Goal: Task Accomplishment & Management: Use online tool/utility

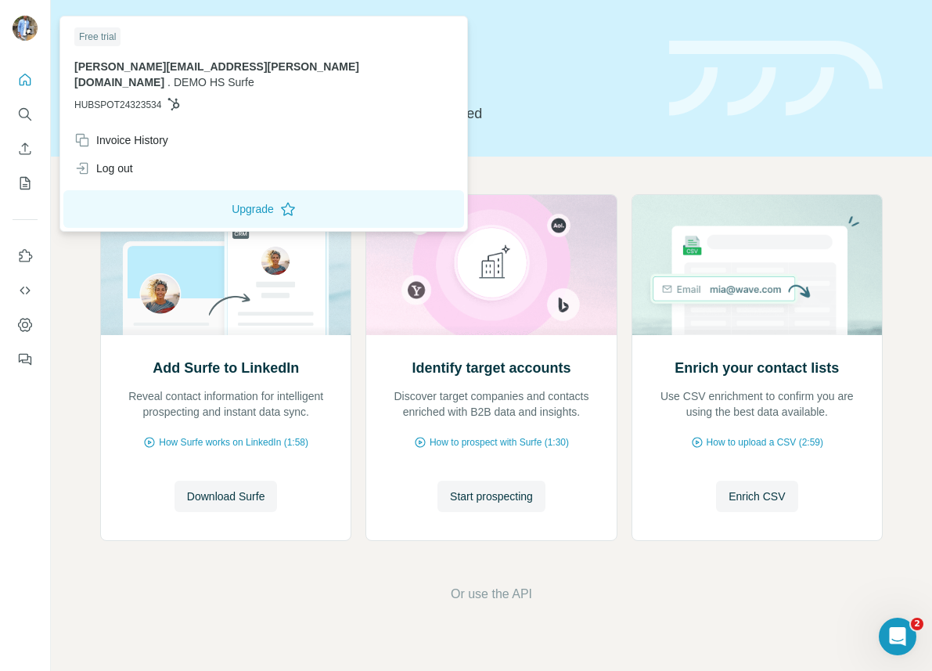
click at [31, 32] on img at bounding box center [25, 28] width 25 height 25
click at [131, 97] on div "Free trial [PERSON_NAME][EMAIL_ADDRESS][PERSON_NAME][DOMAIN_NAME] . DEMO HS Sur…" at bounding box center [263, 73] width 401 height 106
click at [131, 98] on span "HUBSPOT24323534" at bounding box center [117, 105] width 87 height 14
copy span "HUBSPOT24323534"
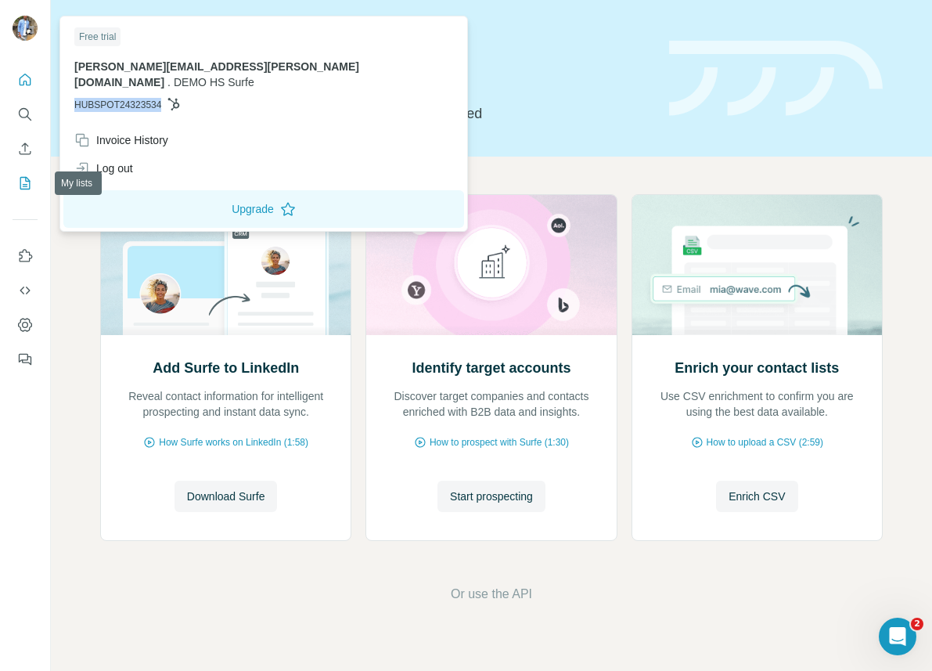
click at [25, 179] on icon "My lists" at bounding box center [25, 183] width 16 height 16
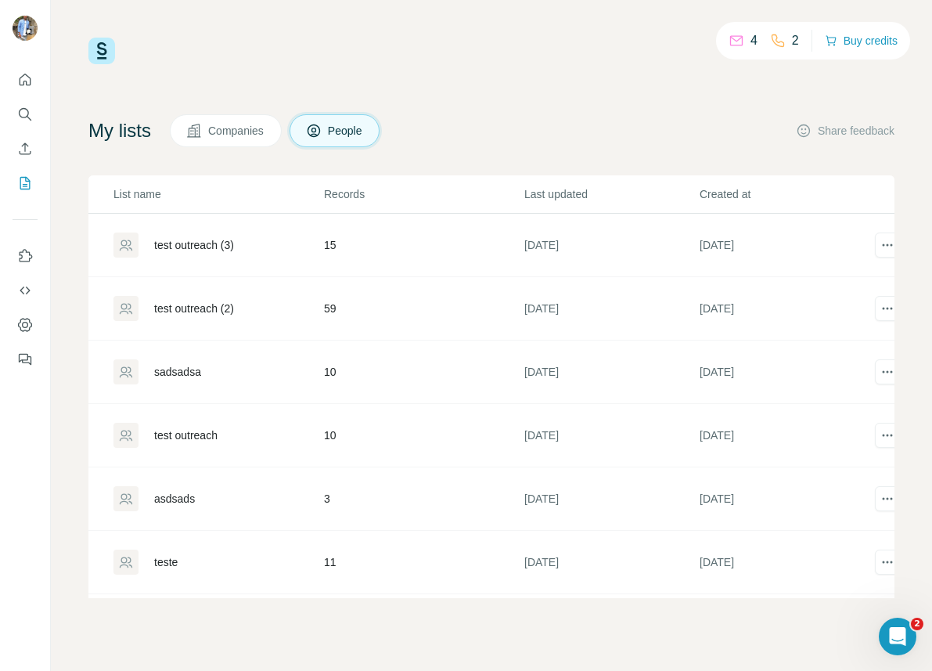
click at [201, 249] on div "test outreach (3)" at bounding box center [194, 245] width 80 height 16
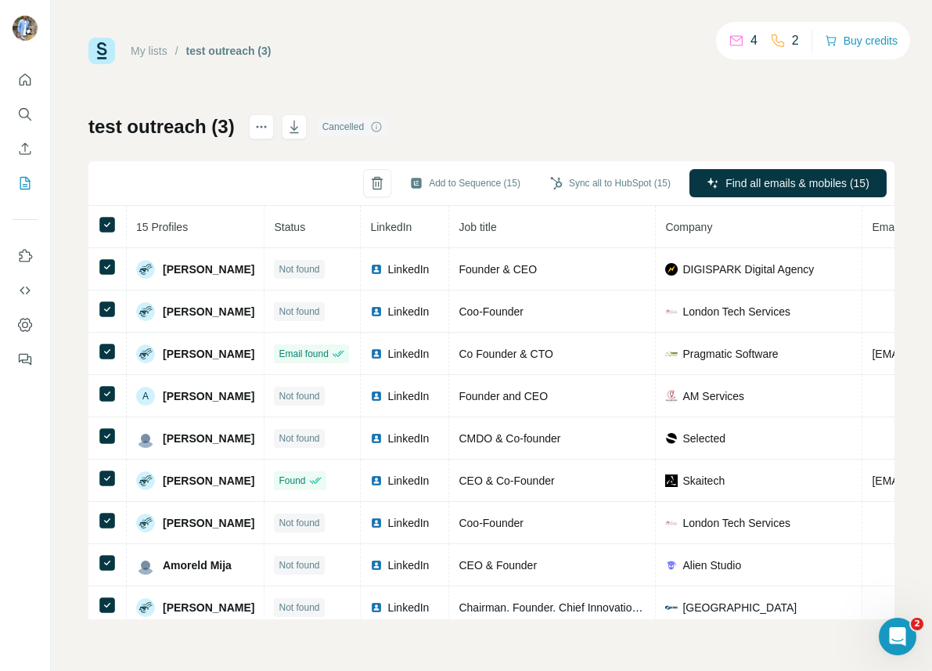
click at [156, 53] on link "My lists" at bounding box center [149, 51] width 37 height 13
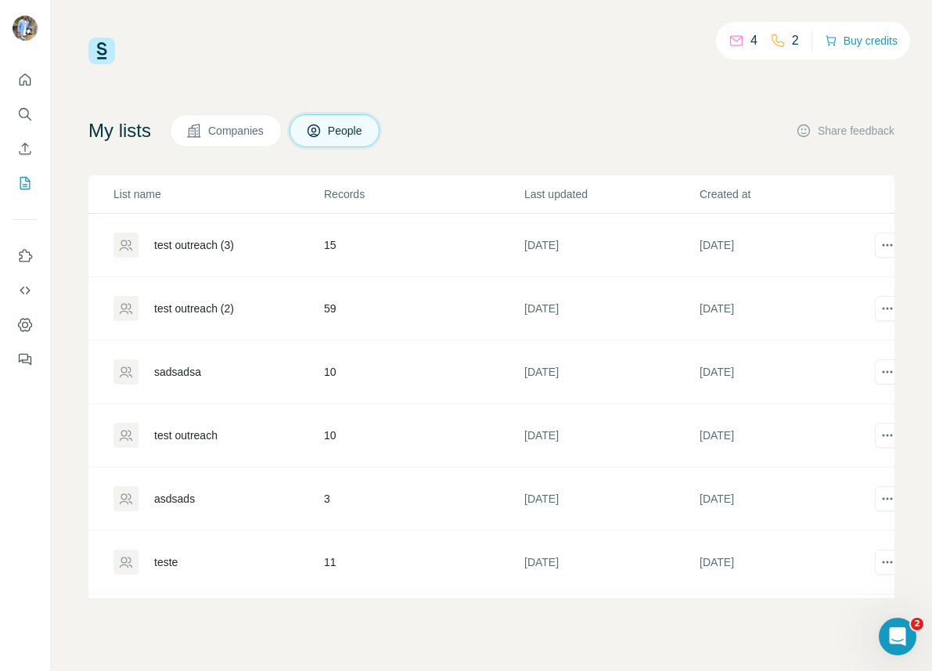
click at [204, 303] on div "test outreach (2)" at bounding box center [194, 309] width 80 height 16
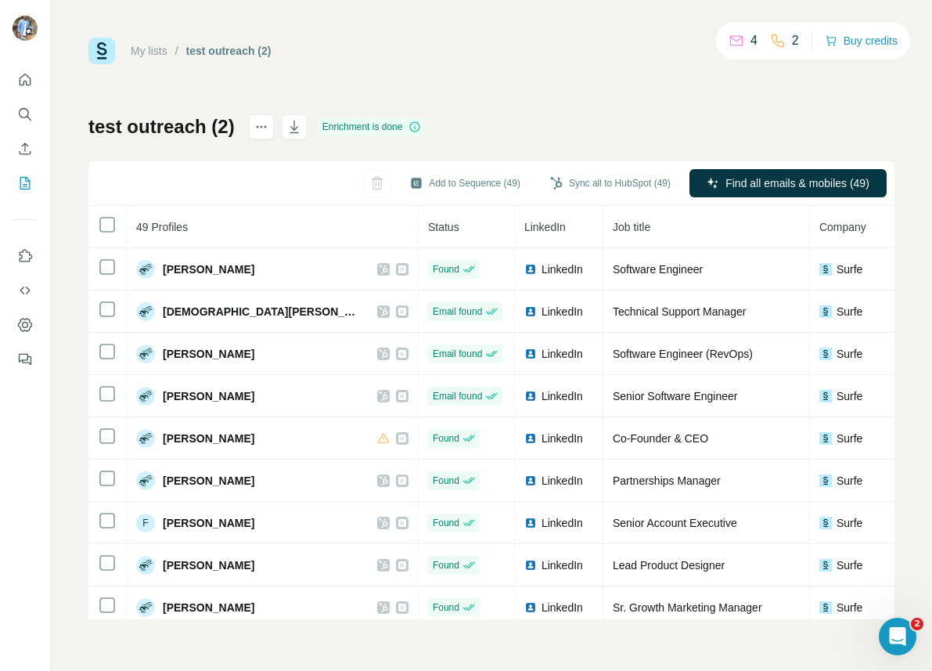
click at [150, 50] on link "My lists" at bounding box center [149, 51] width 37 height 13
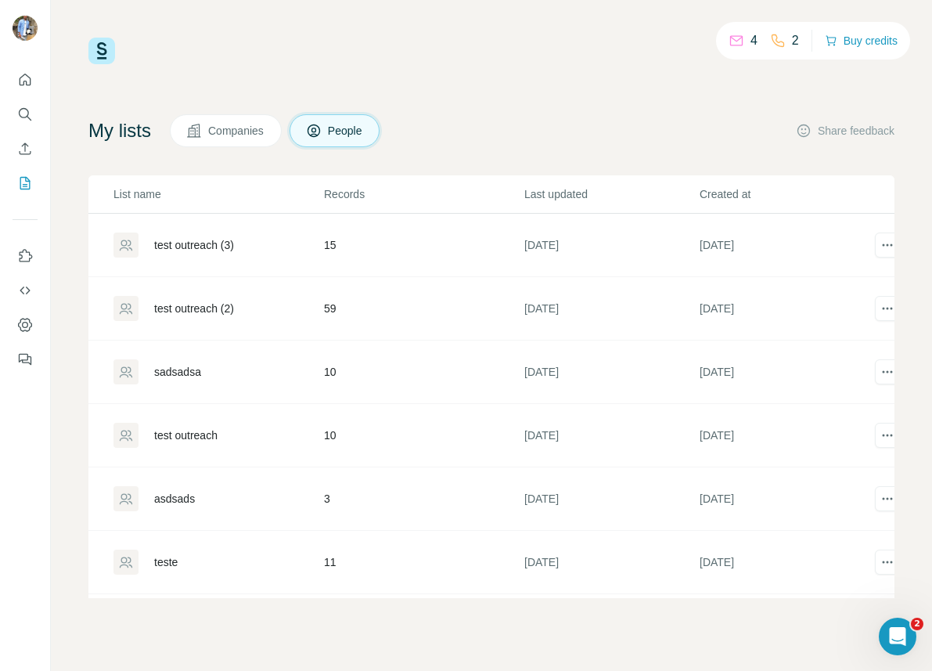
click at [206, 301] on div "test outreach (2)" at bounding box center [194, 309] width 80 height 16
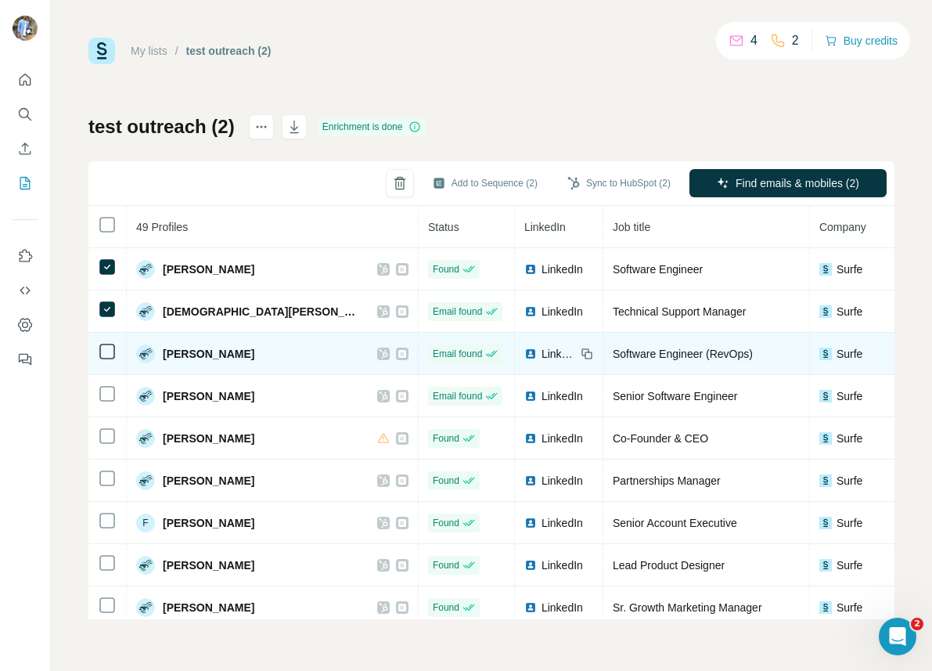
click at [106, 337] on td at bounding box center [107, 354] width 38 height 42
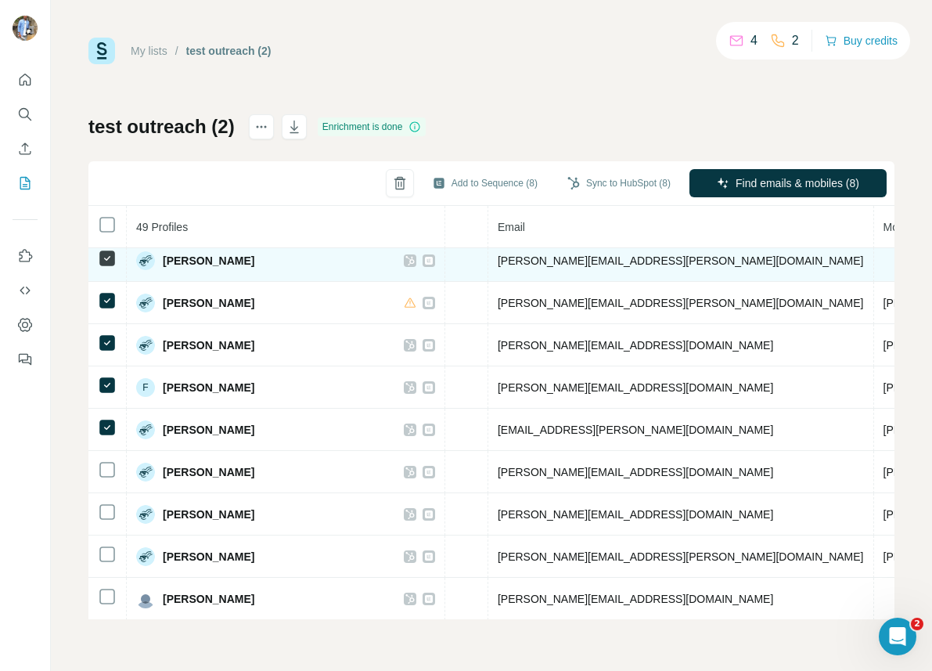
scroll to position [225, 555]
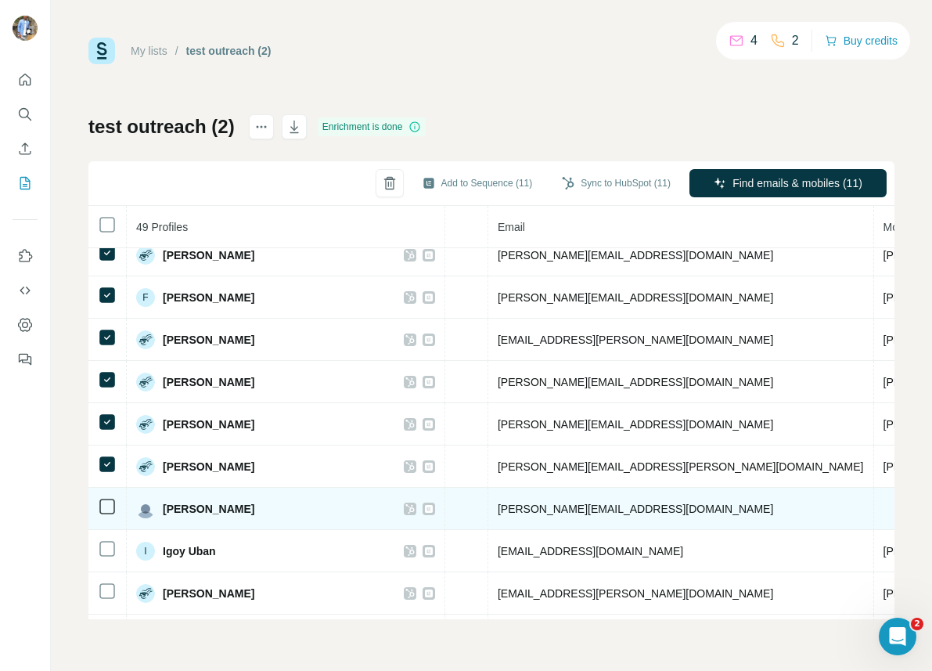
click at [106, 520] on td at bounding box center [107, 509] width 38 height 42
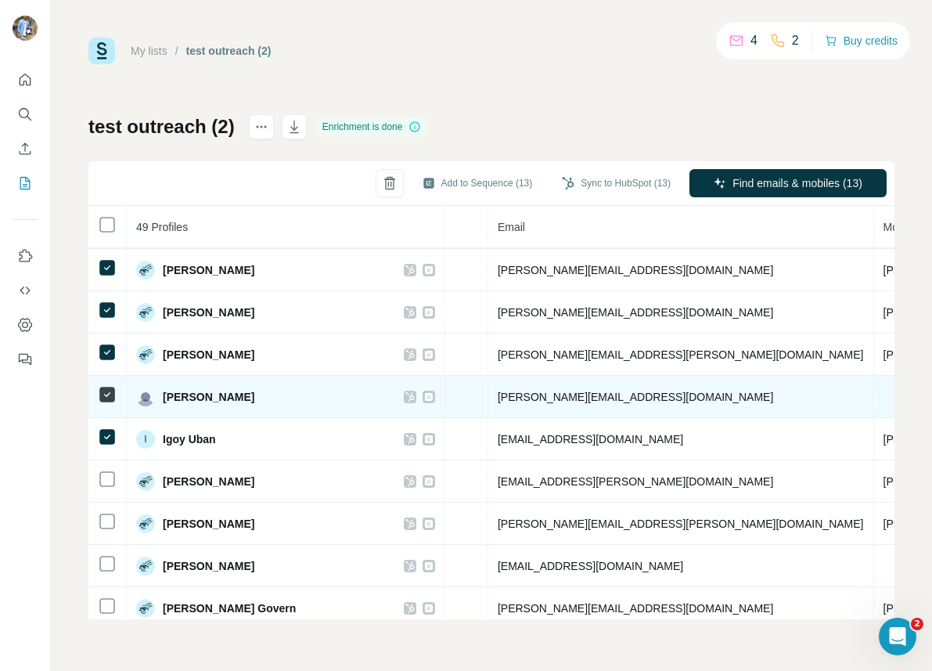
scroll to position [353, 555]
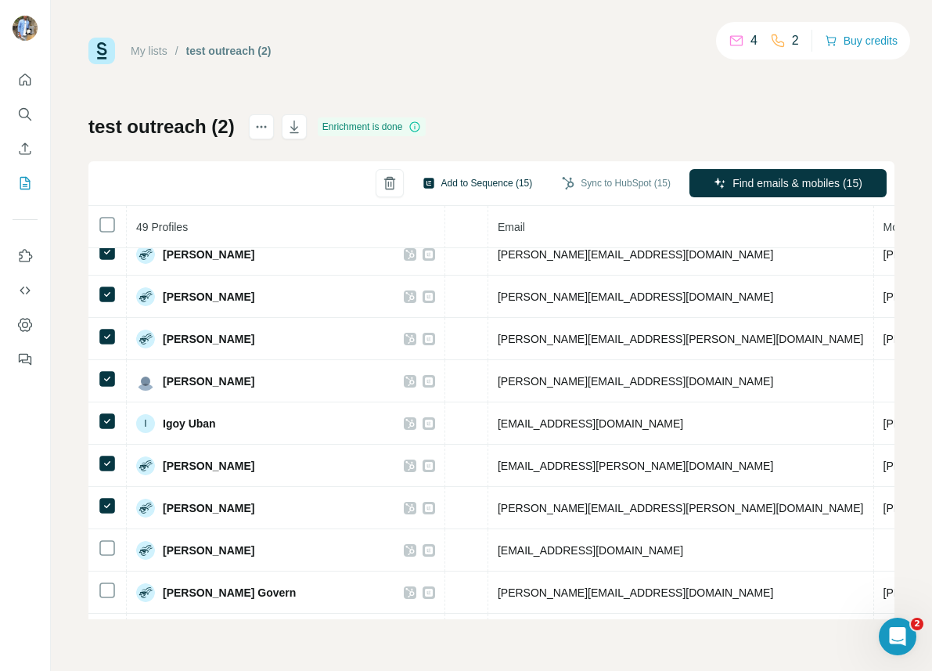
click at [456, 185] on button "Add to Sequence (15)" at bounding box center [478, 182] width 132 height 23
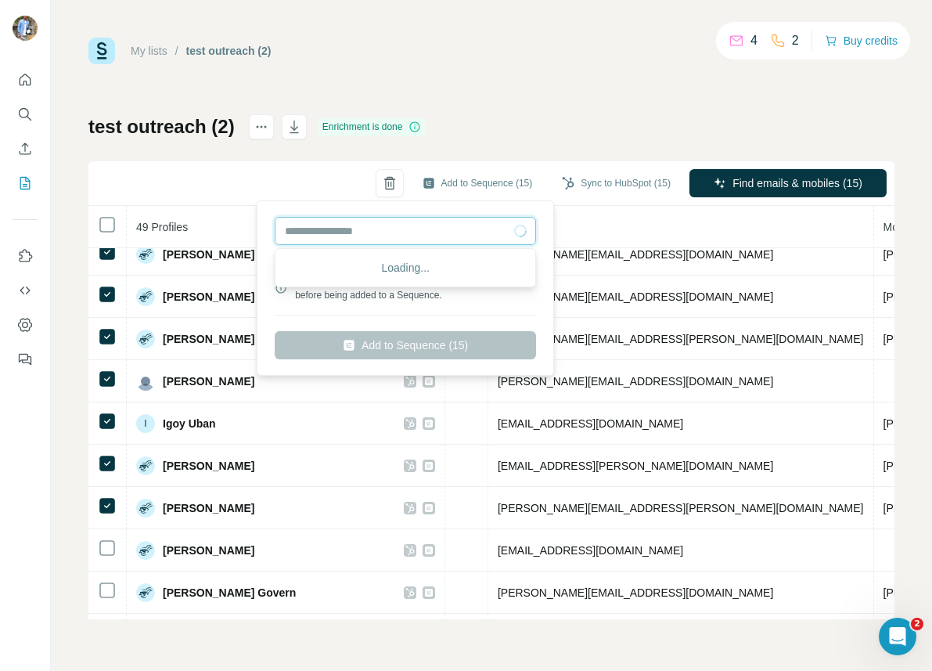
click at [398, 233] on input "text" at bounding box center [405, 231] width 261 height 28
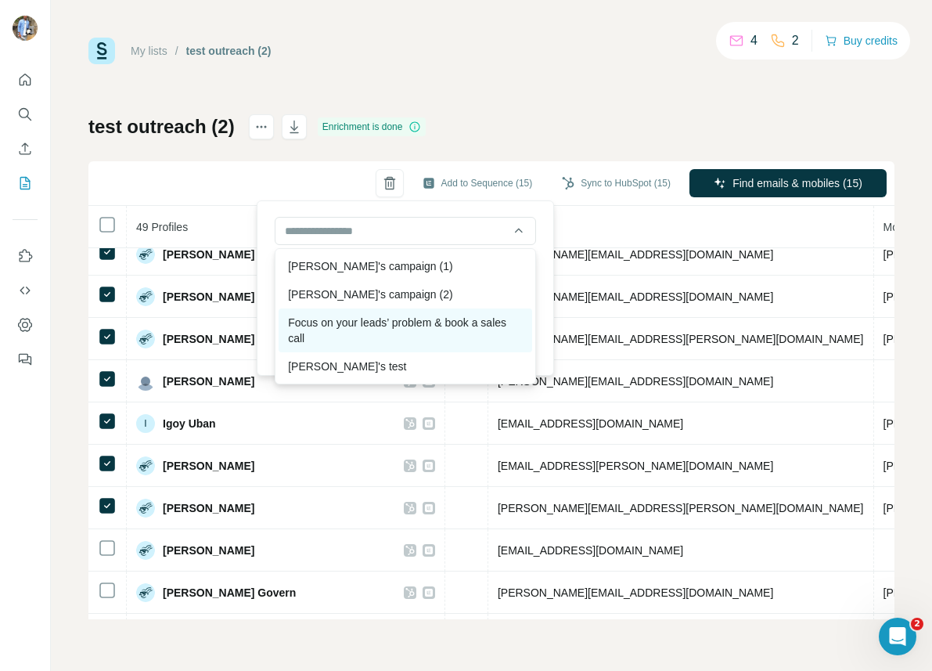
click at [359, 330] on div "Focus on your leads’ problem & book a sales call" at bounding box center [406, 330] width 254 height 44
type input "**********"
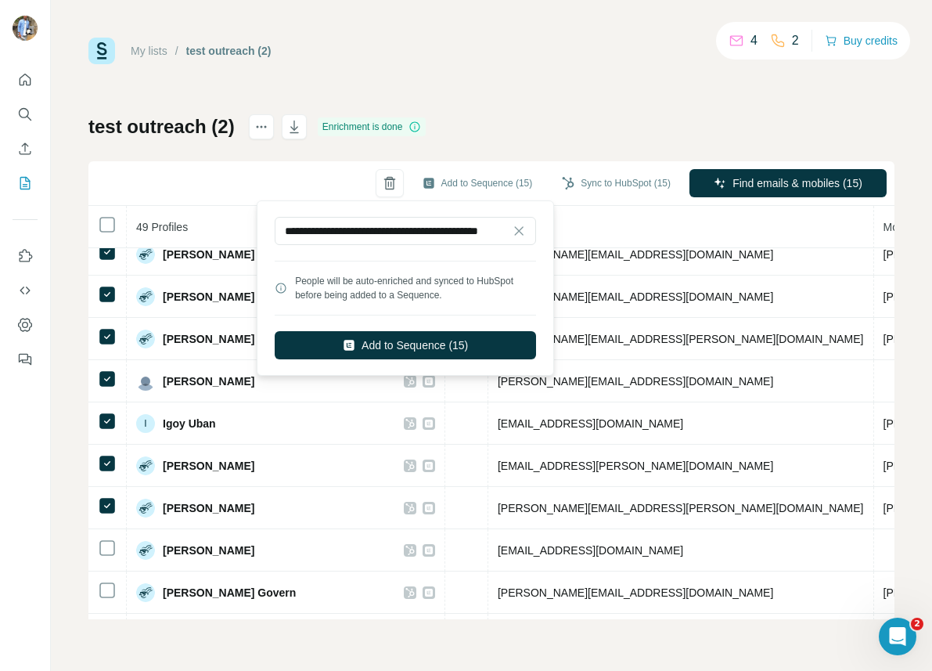
click at [450, 87] on div "My lists / test outreach (2) 4 2 Buy credits test outreach (2) Enrichment is do…" at bounding box center [491, 329] width 806 height 582
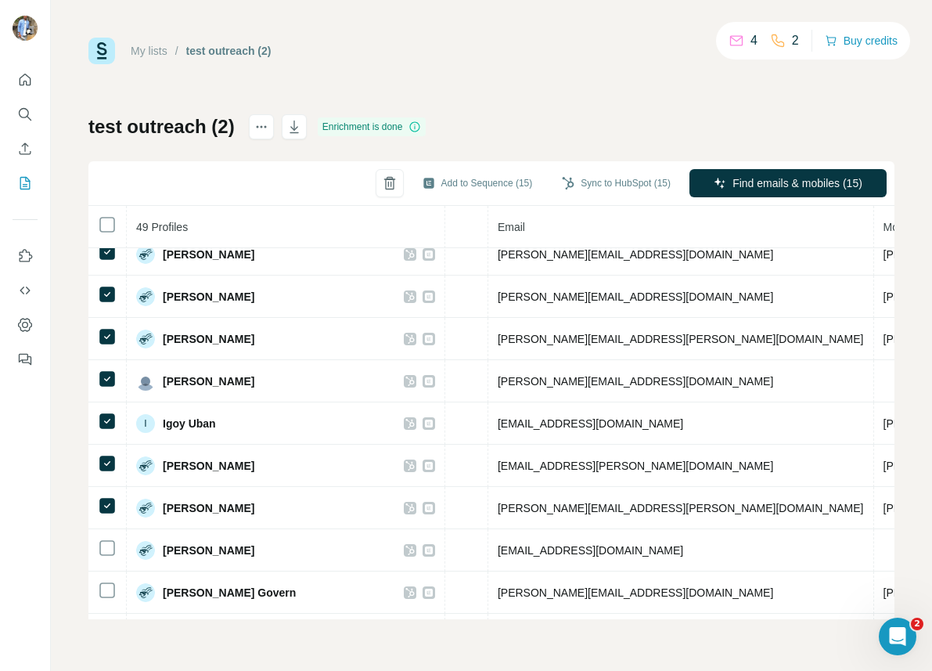
click at [146, 53] on link "My lists" at bounding box center [149, 51] width 37 height 13
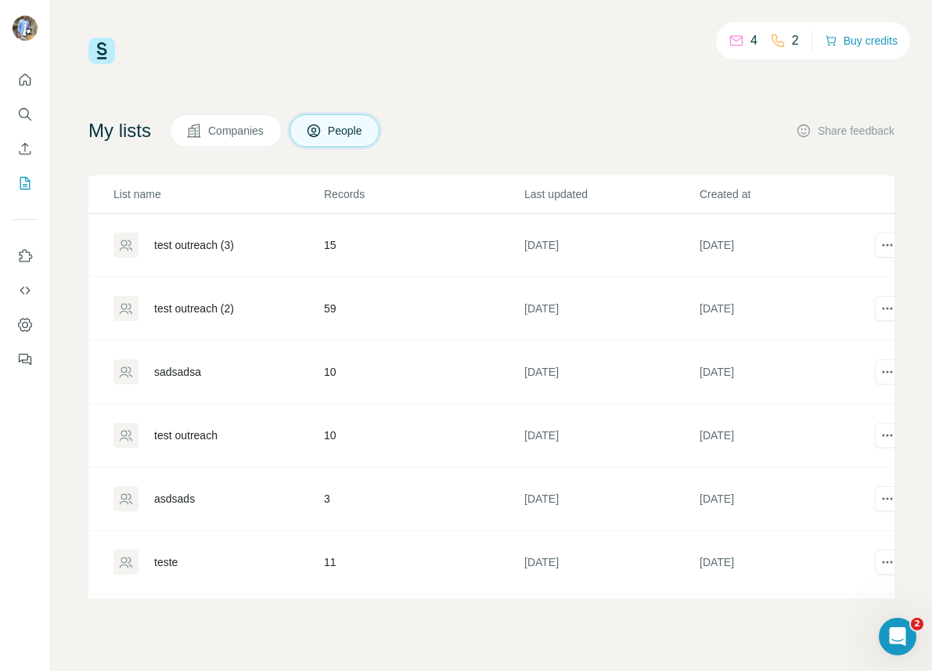
click at [169, 235] on div "test outreach (3)" at bounding box center [218, 245] width 209 height 25
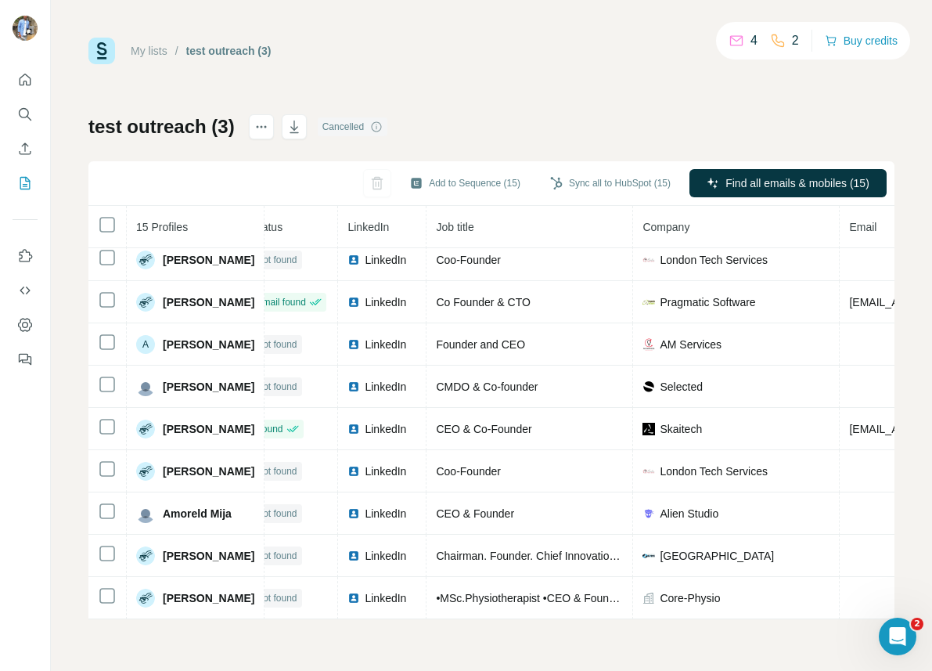
scroll to position [263, 23]
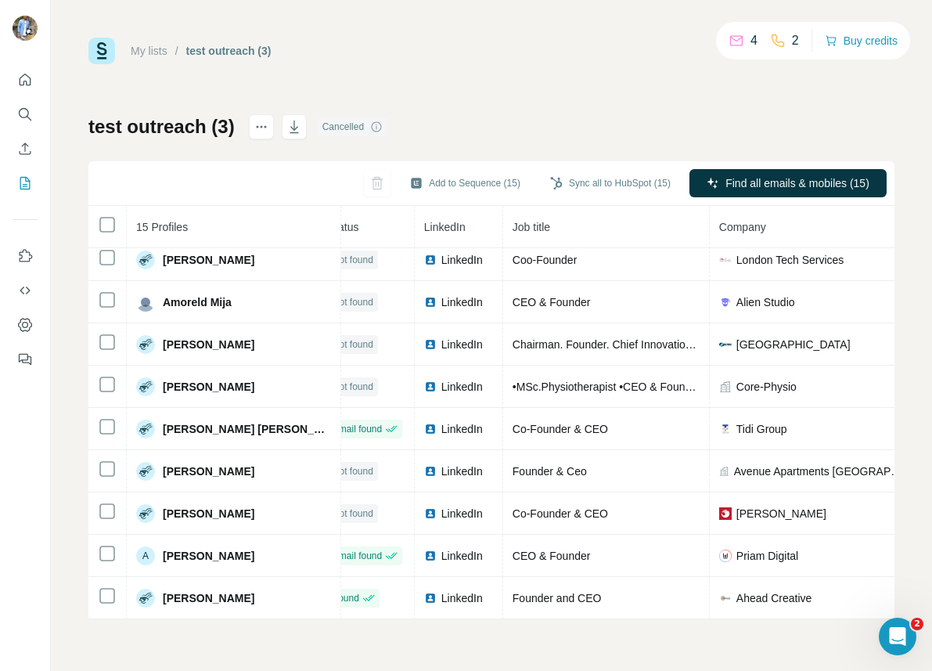
click at [143, 52] on link "My lists" at bounding box center [149, 51] width 37 height 13
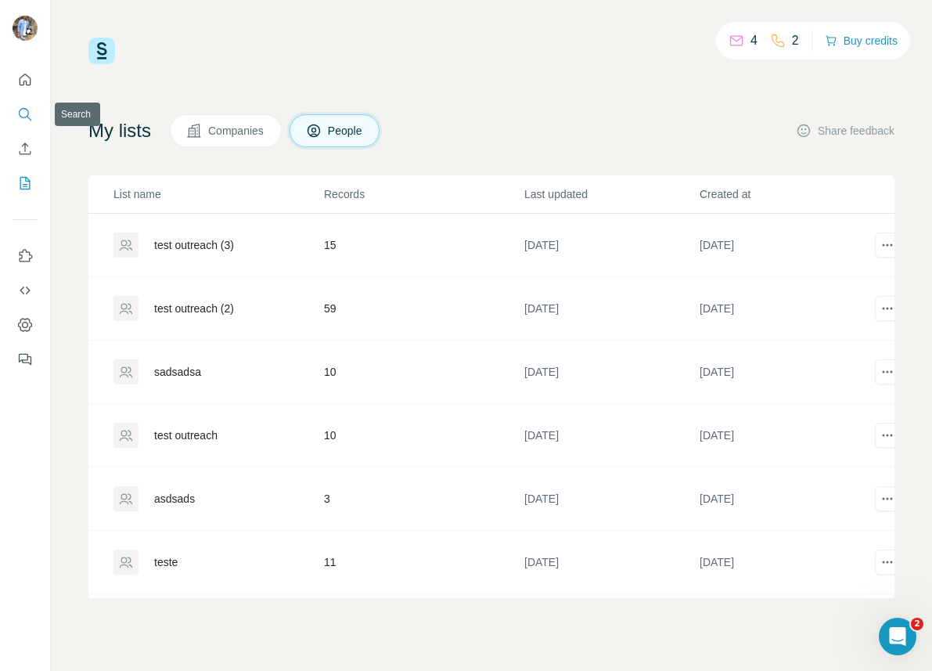
click at [25, 119] on icon "Search" at bounding box center [25, 114] width 16 height 16
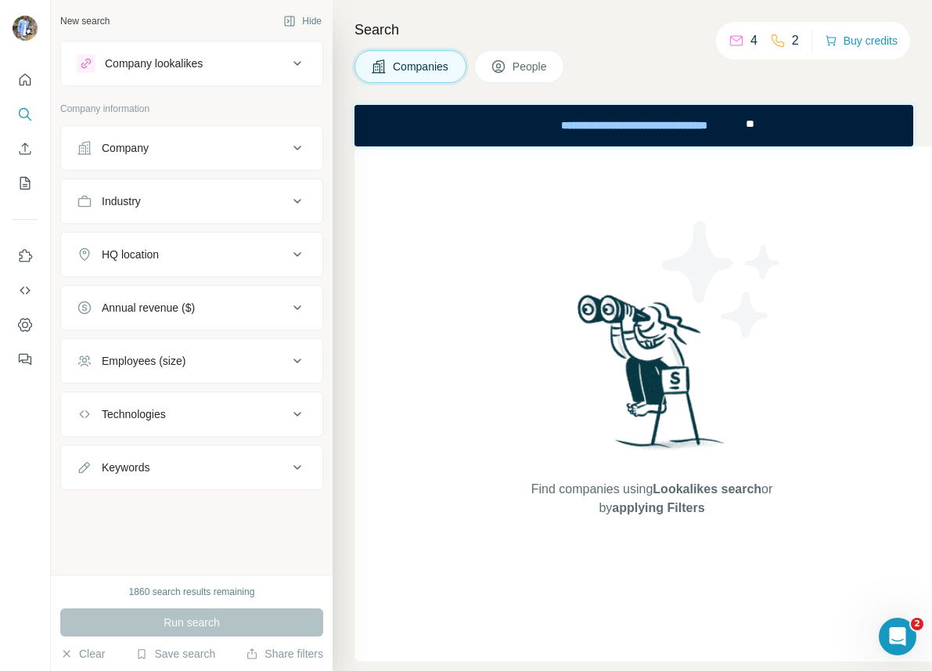
click at [179, 148] on div "Company" at bounding box center [182, 148] width 211 height 16
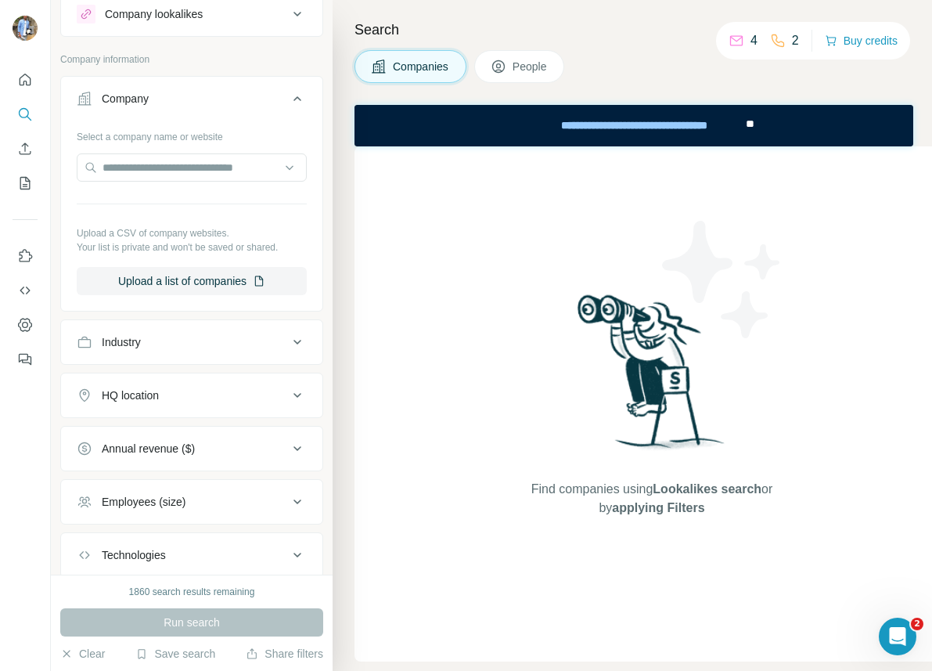
scroll to position [18, 0]
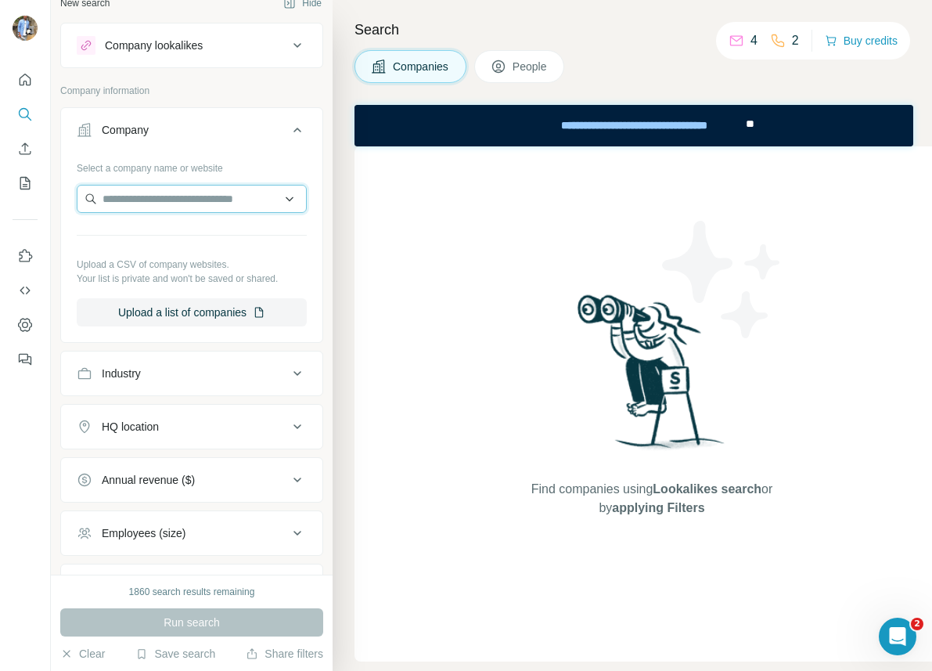
click at [166, 204] on input "text" at bounding box center [192, 199] width 230 height 28
click at [168, 374] on div "Industry" at bounding box center [182, 374] width 211 height 16
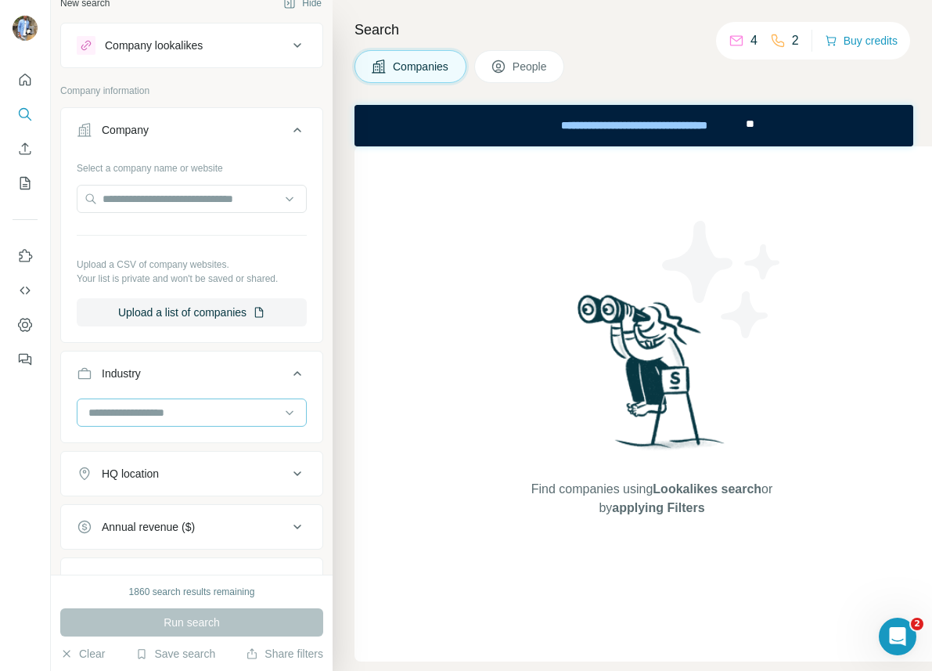
click at [158, 421] on div at bounding box center [183, 412] width 193 height 27
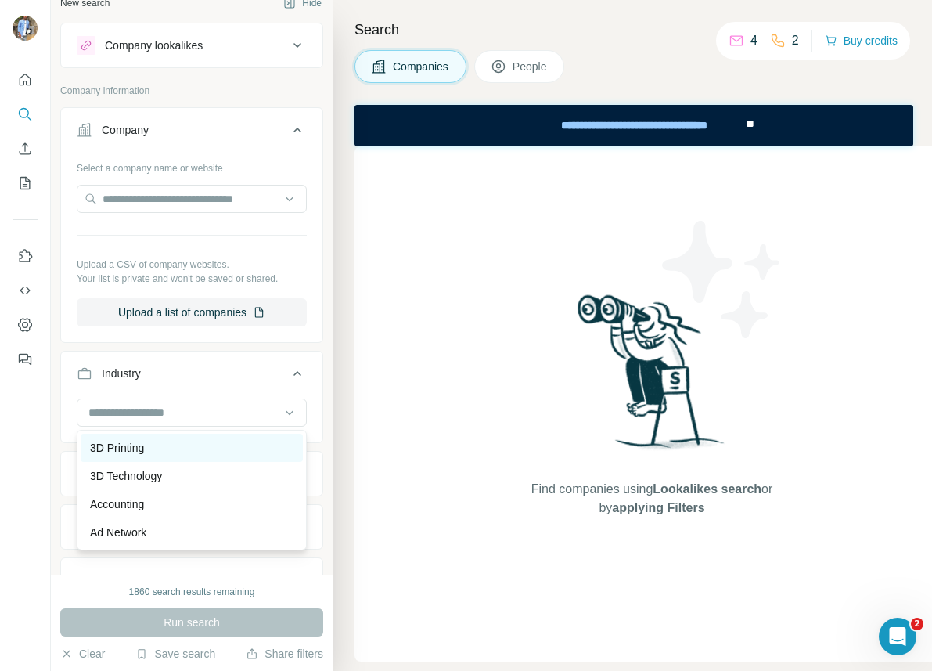
click at [160, 455] on div "3D Printing" at bounding box center [192, 448] width 204 height 16
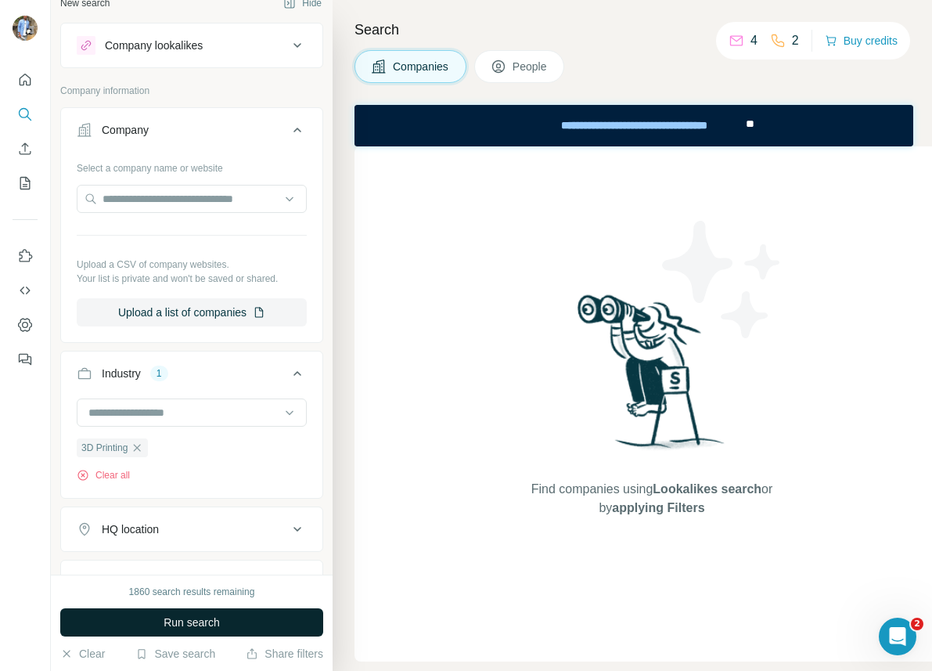
click at [182, 622] on span "Run search" at bounding box center [192, 623] width 56 height 16
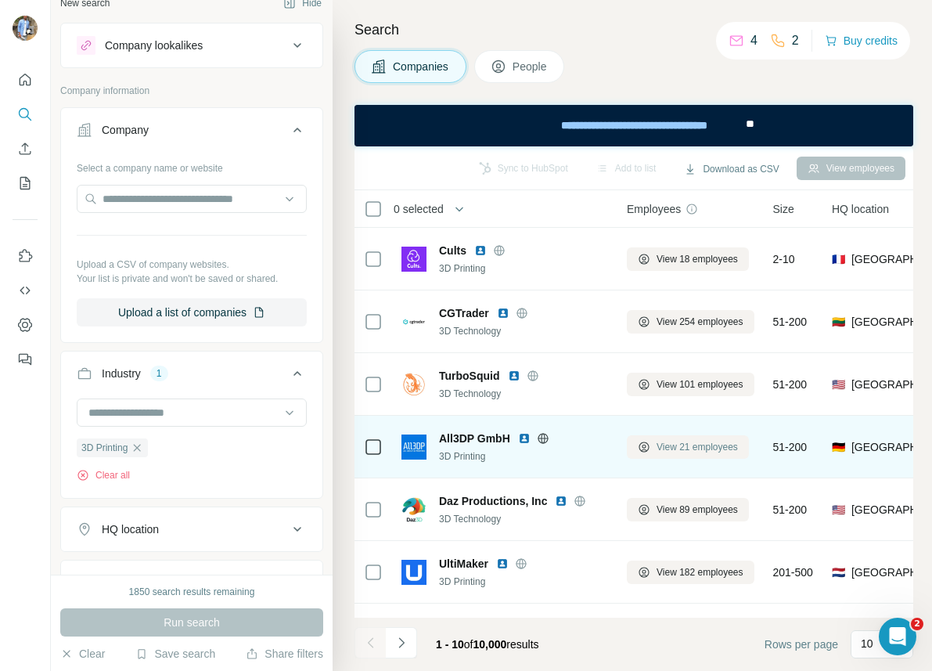
click at [692, 449] on span "View 21 employees" at bounding box center [697, 447] width 81 height 14
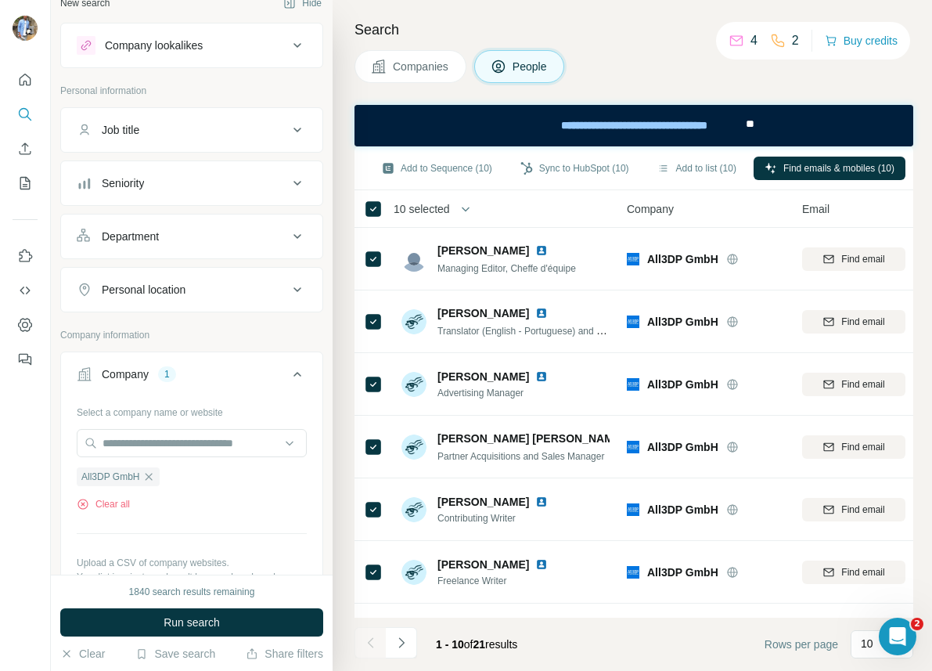
click at [424, 74] on span "Companies" at bounding box center [421, 67] width 57 height 16
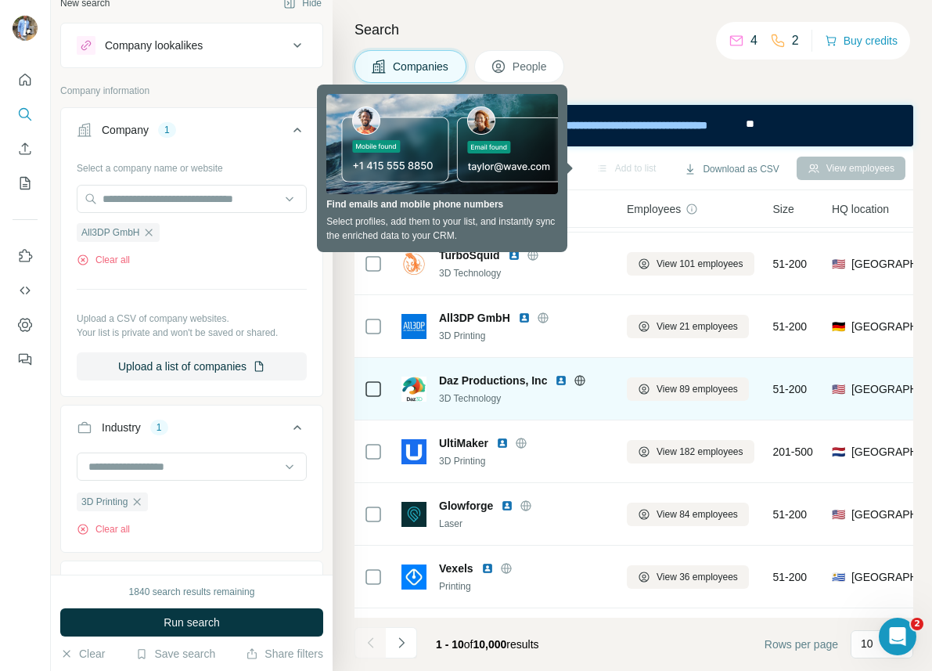
scroll to position [236, 0]
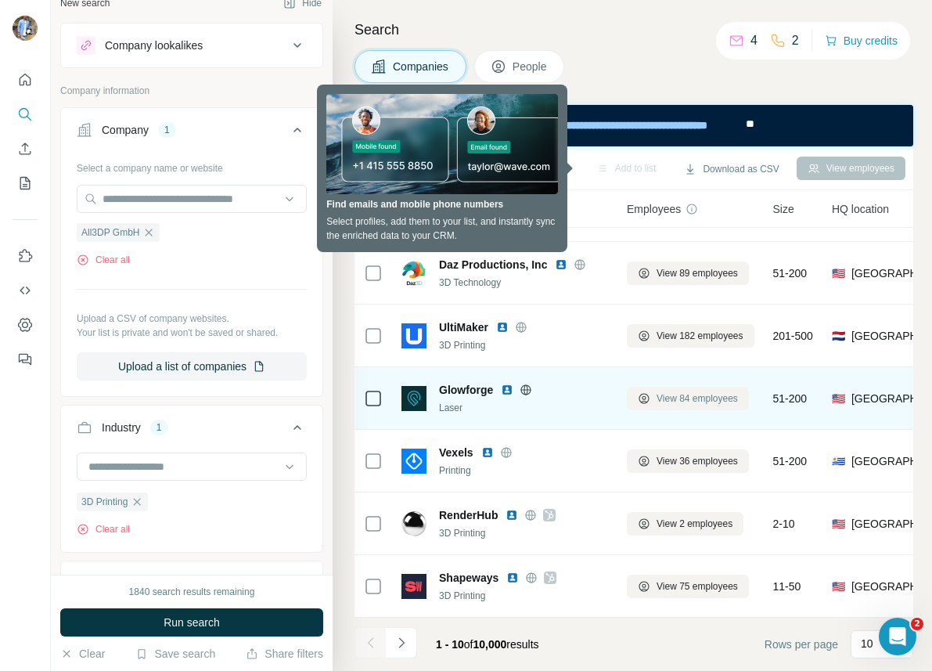
click at [692, 395] on span "View 84 employees" at bounding box center [697, 398] width 81 height 14
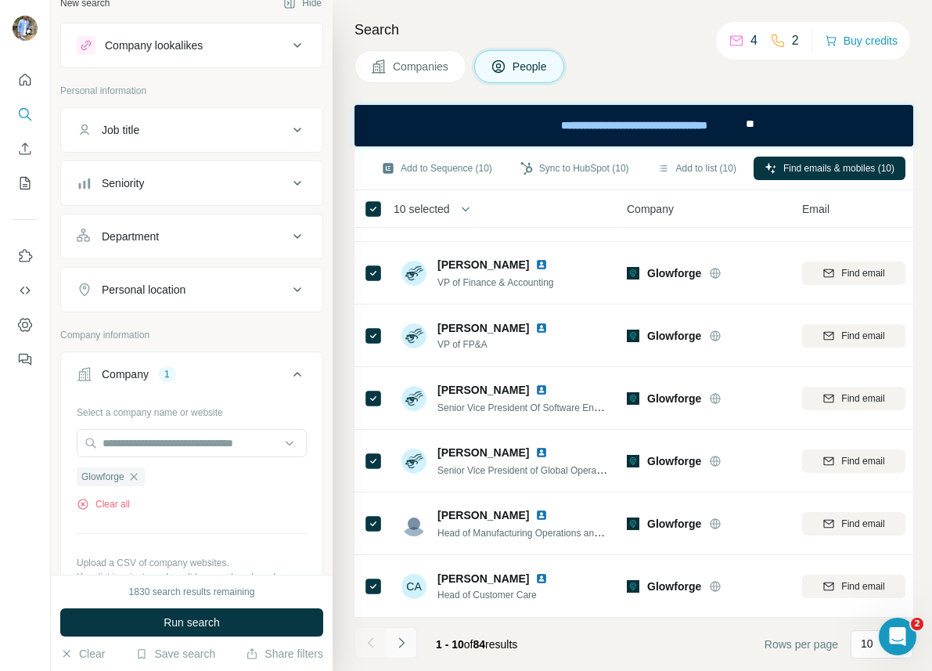
click at [405, 633] on button "Navigate to next page" at bounding box center [401, 642] width 31 height 31
click at [722, 170] on button "Add to list (20)" at bounding box center [697, 168] width 101 height 23
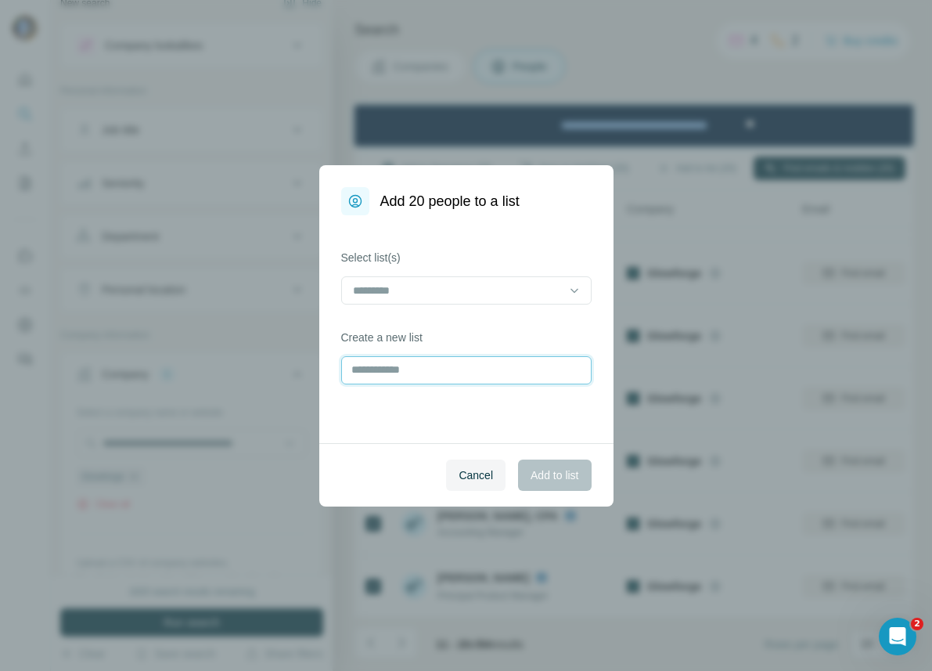
click at [417, 357] on input "text" at bounding box center [466, 370] width 251 height 28
type input "*******"
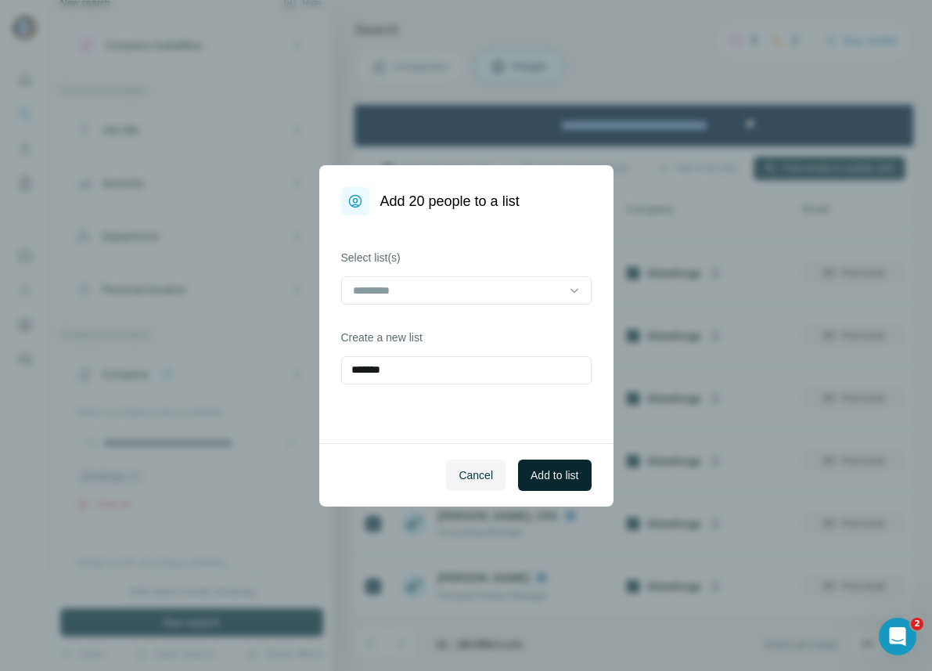
click at [561, 474] on span "Add to list" at bounding box center [555, 475] width 48 height 16
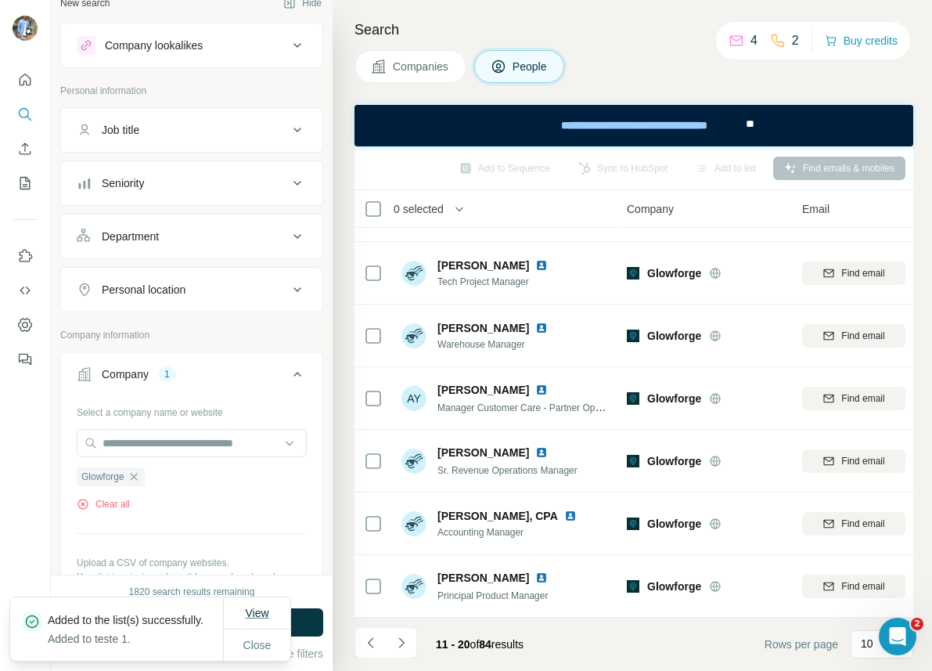
click at [256, 607] on span "View" at bounding box center [256, 613] width 23 height 13
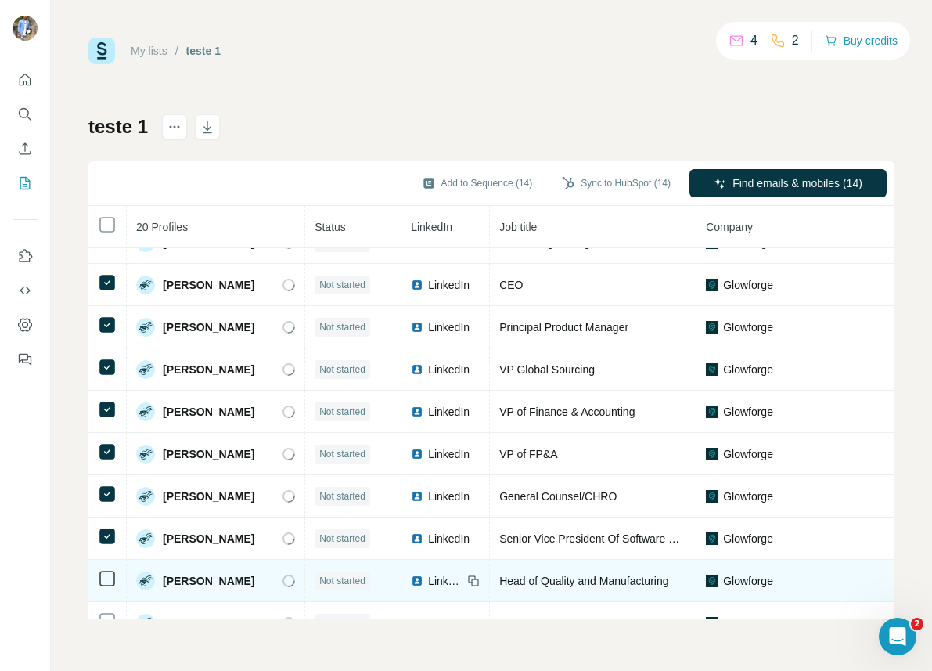
scroll to position [292, 0]
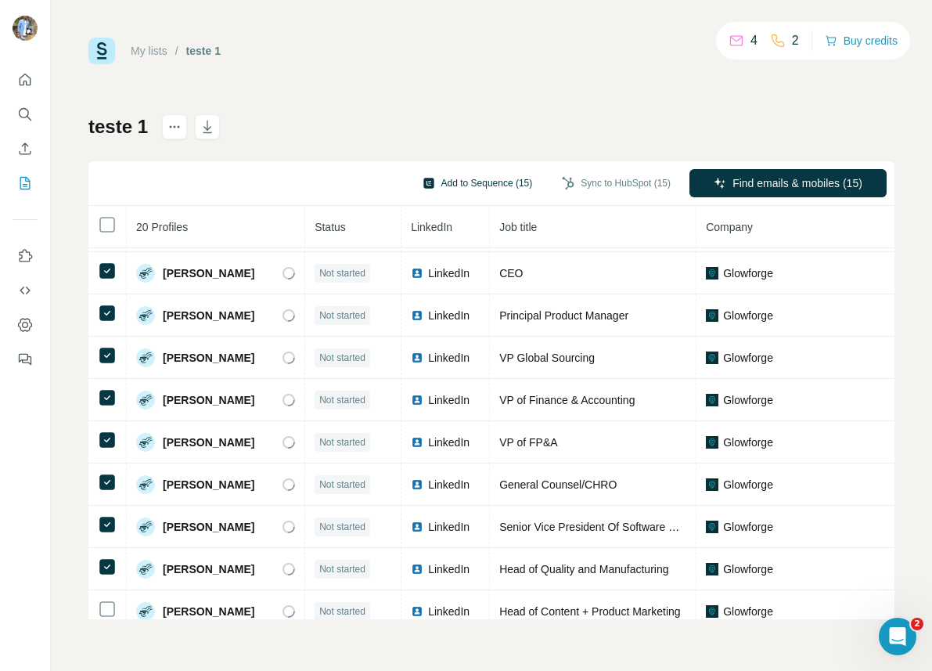
click at [483, 188] on button "Add to Sequence (15)" at bounding box center [478, 182] width 132 height 23
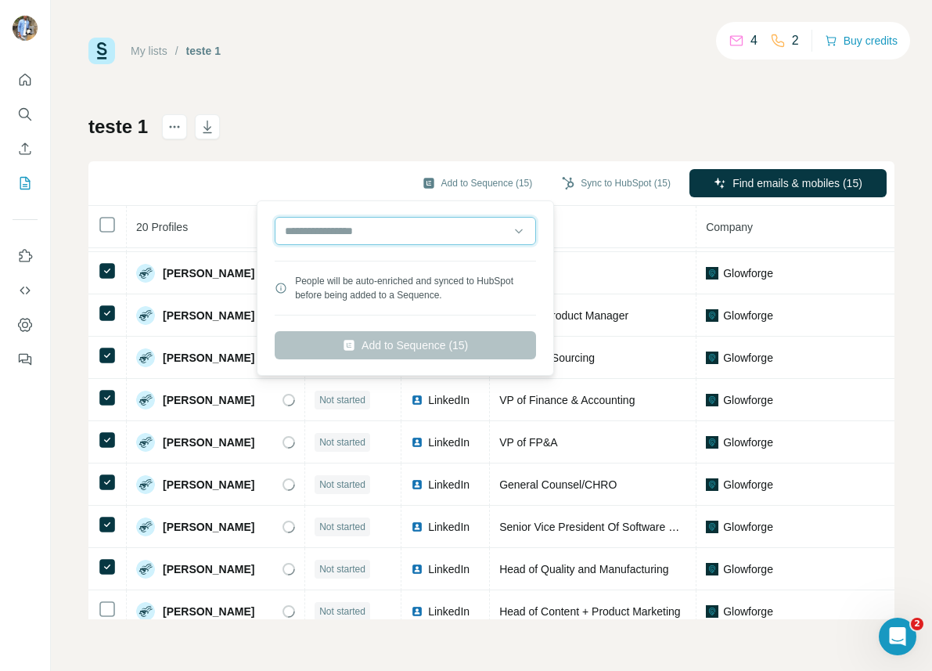
click at [406, 232] on input "text" at bounding box center [405, 231] width 261 height 28
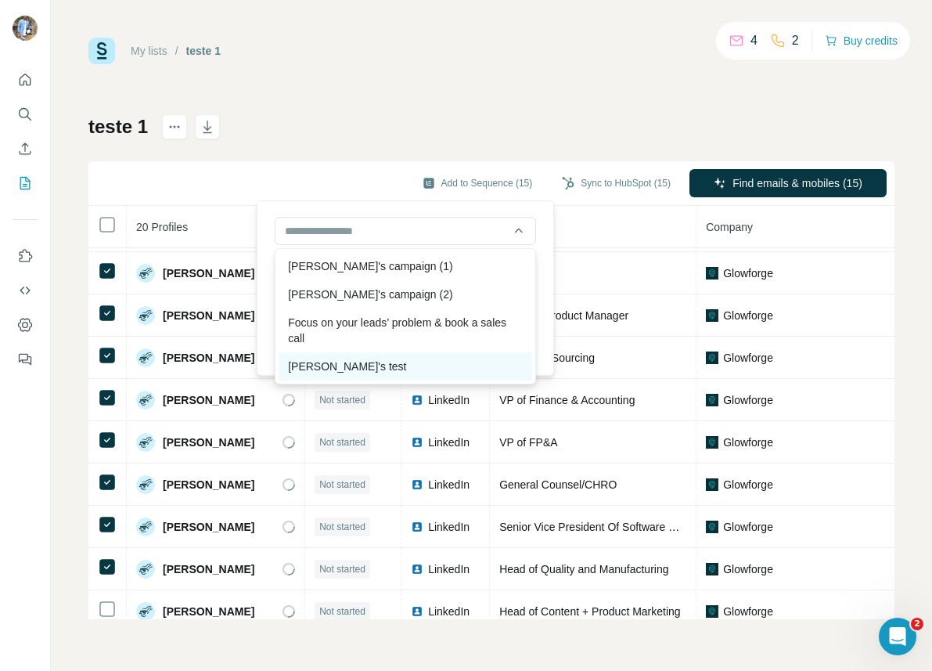
click at [352, 362] on div "[PERSON_NAME]'s test" at bounding box center [406, 366] width 254 height 28
type input "**********"
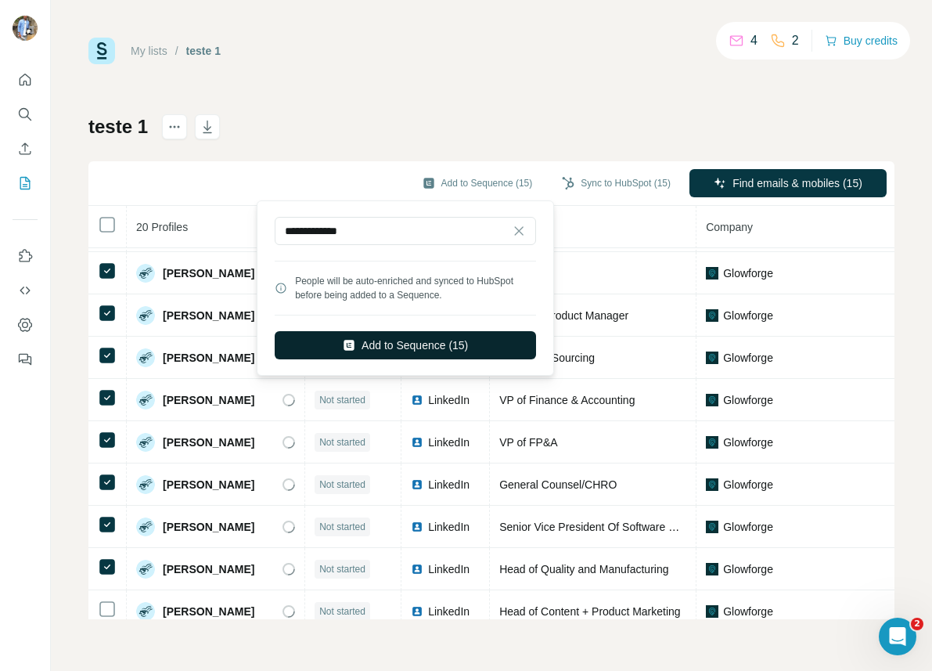
click at [417, 354] on button "Add to Sequence (15)" at bounding box center [405, 345] width 261 height 28
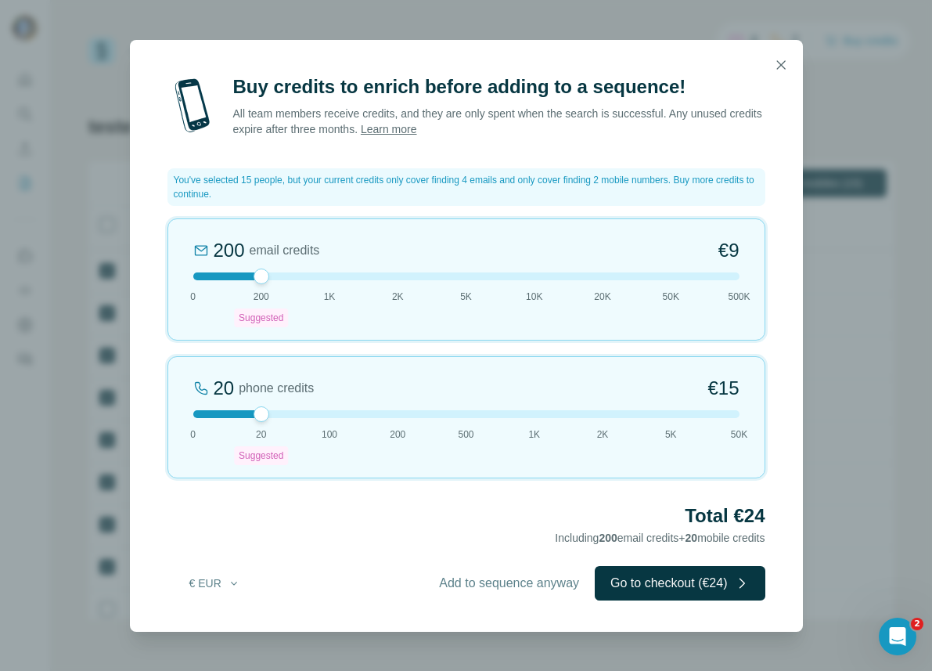
click at [506, 578] on span "Add to sequence anyway" at bounding box center [509, 583] width 140 height 19
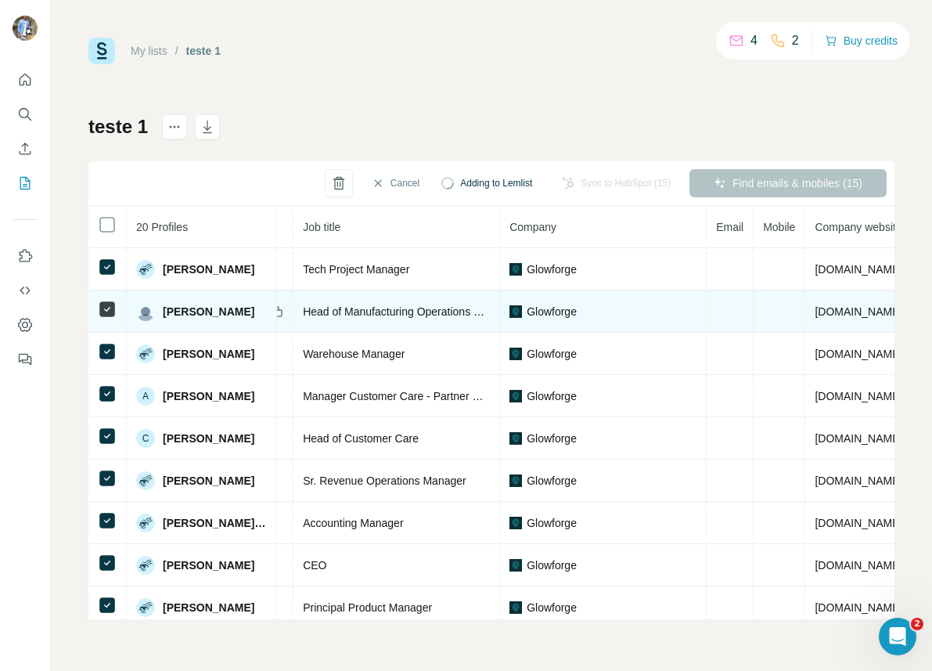
scroll to position [0, 0]
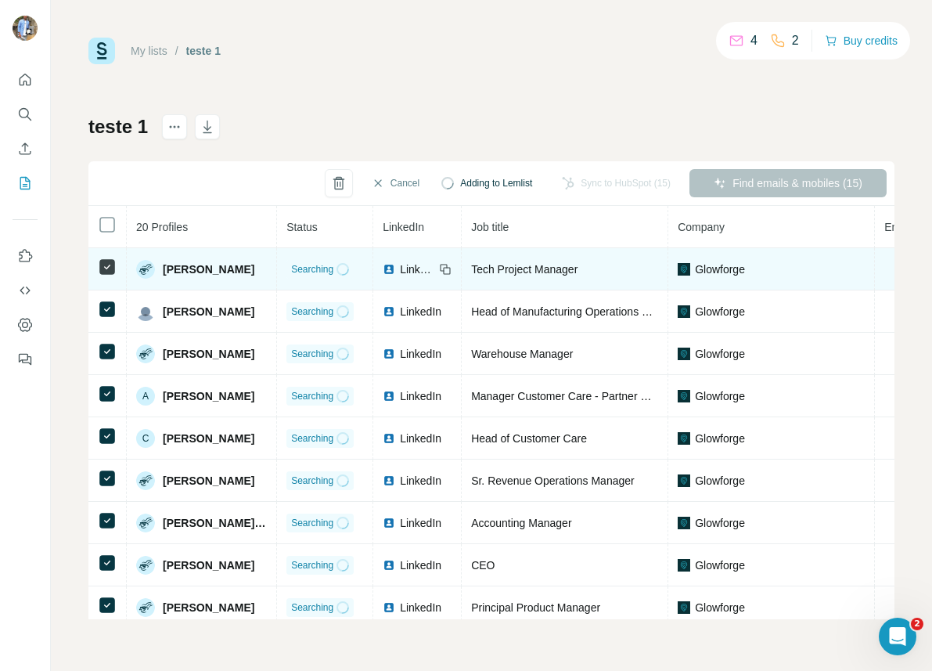
click at [328, 266] on span "Searching" at bounding box center [312, 269] width 42 height 14
click at [308, 265] on span "Searching" at bounding box center [312, 269] width 42 height 14
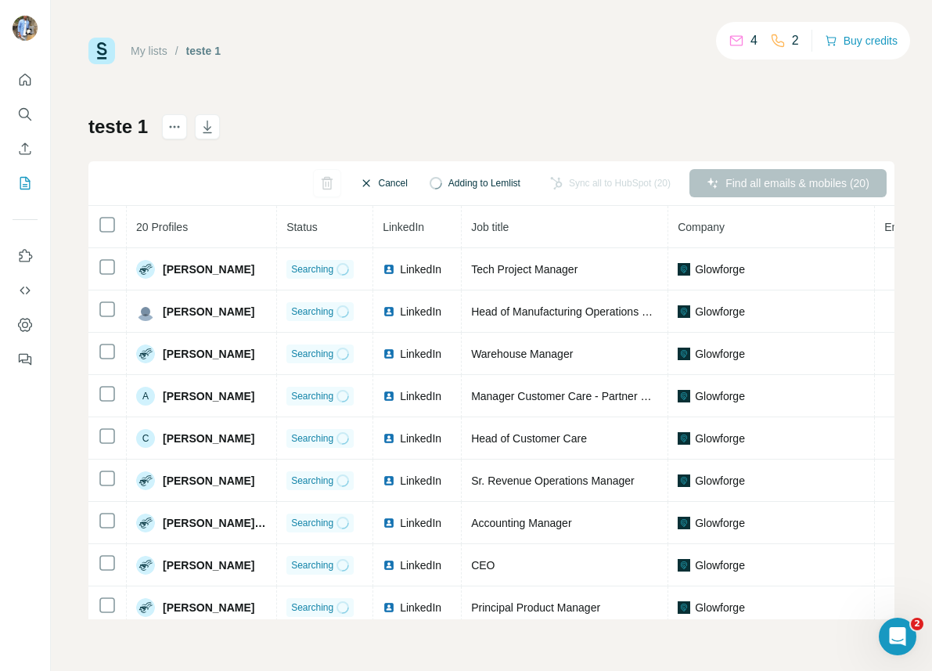
click at [388, 178] on button "Cancel" at bounding box center [384, 183] width 70 height 28
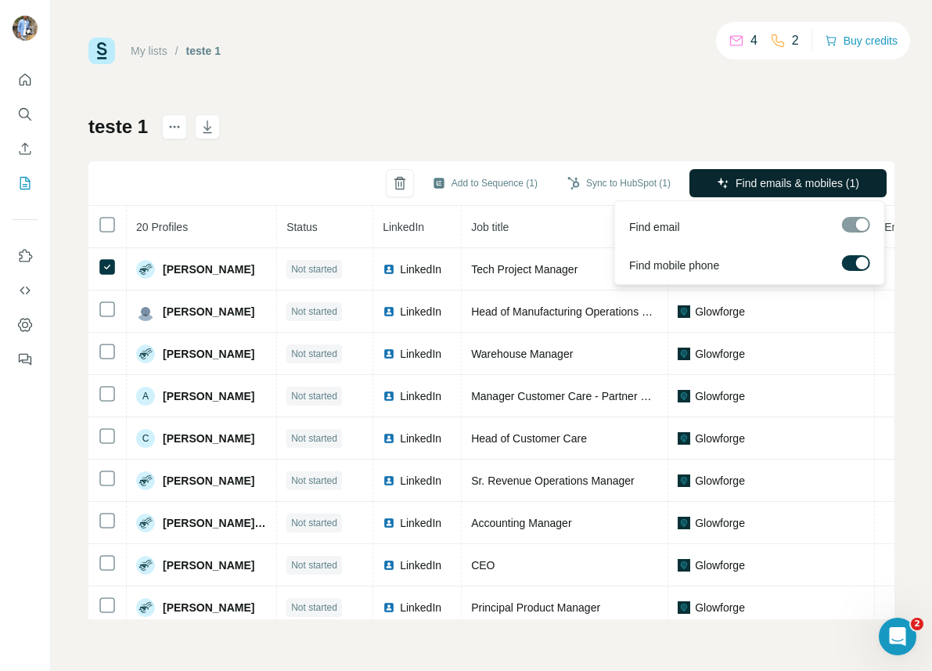
click at [791, 182] on span "Find emails & mobiles (1)" at bounding box center [798, 183] width 124 height 16
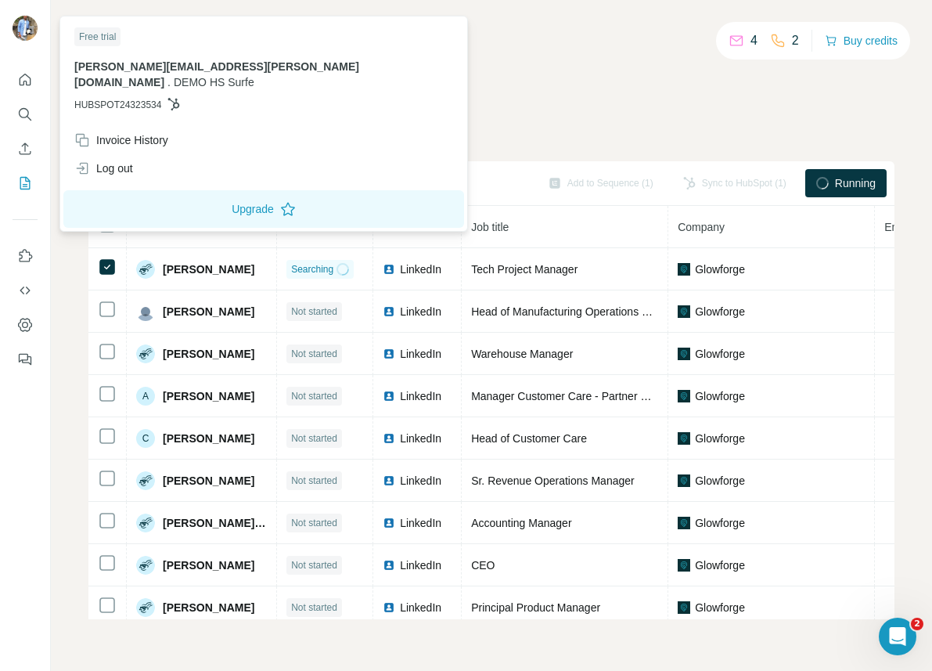
click at [105, 98] on span "HUBSPOT24323534" at bounding box center [117, 105] width 87 height 14
copy span "HUBSPOT24323534"
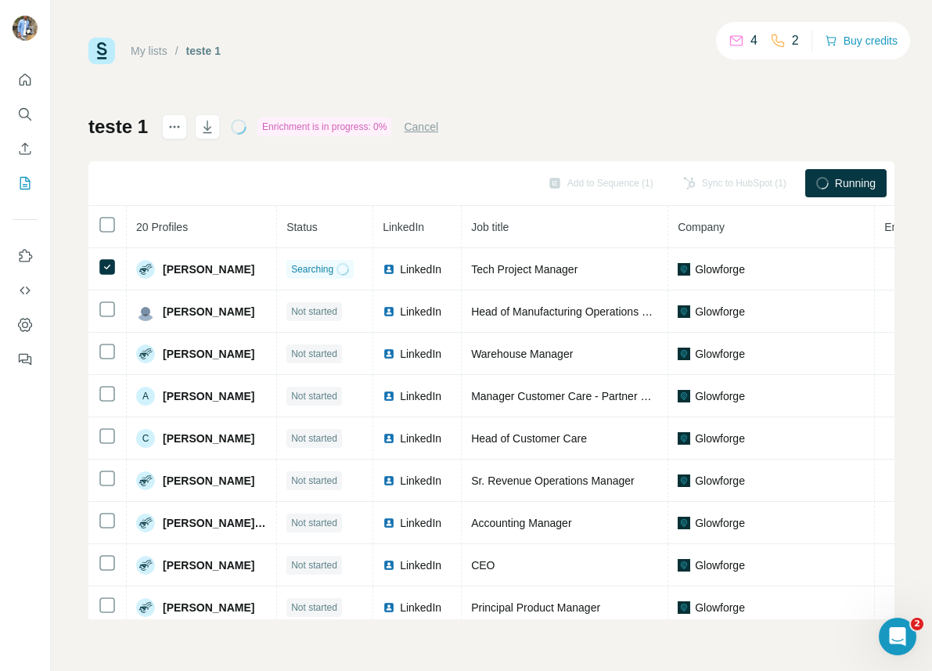
click at [427, 124] on button "Cancel" at bounding box center [421, 127] width 34 height 16
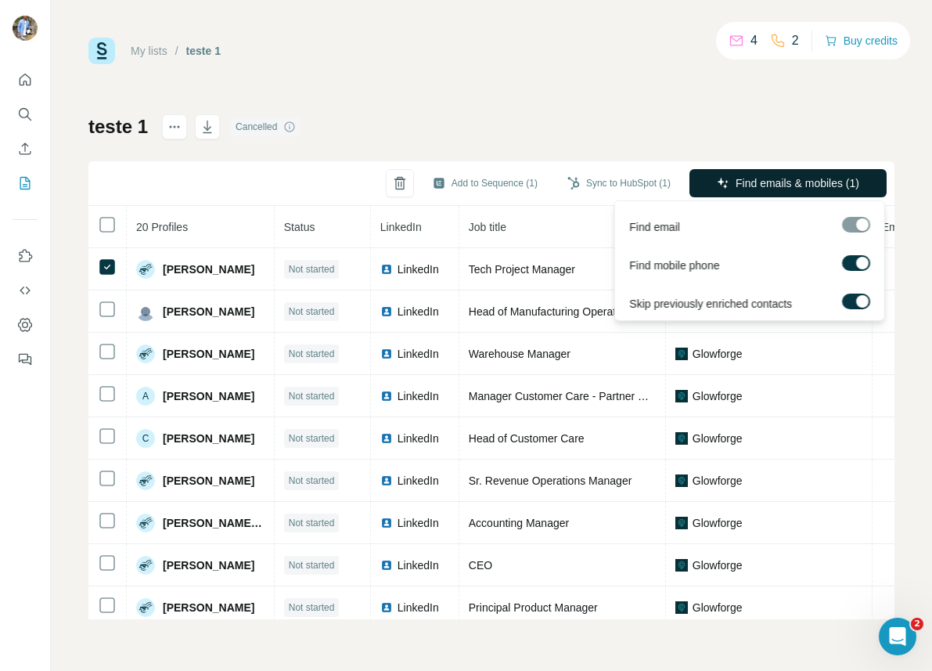
click at [740, 182] on span "Find emails & mobiles (1)" at bounding box center [798, 183] width 124 height 16
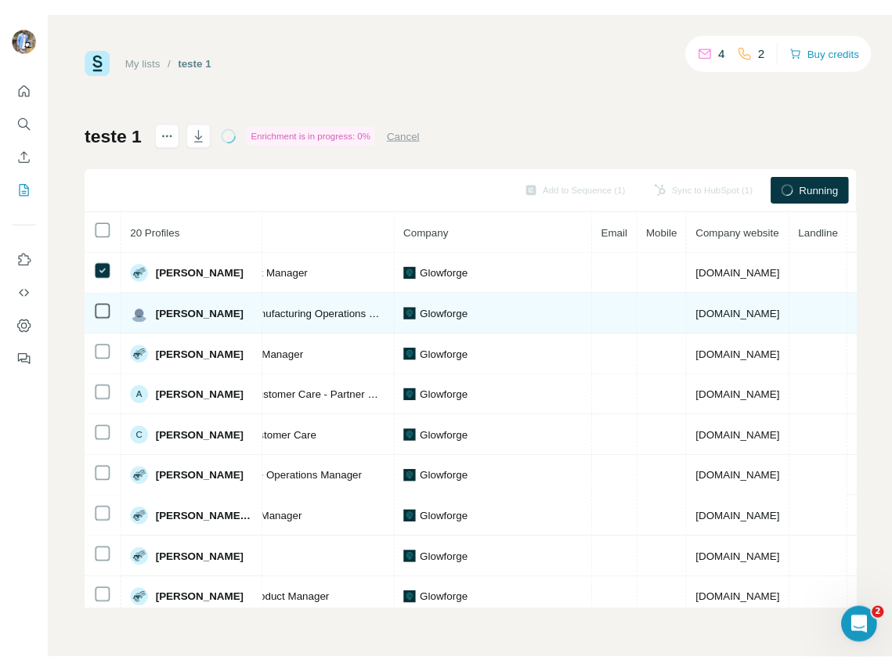
scroll to position [0, 282]
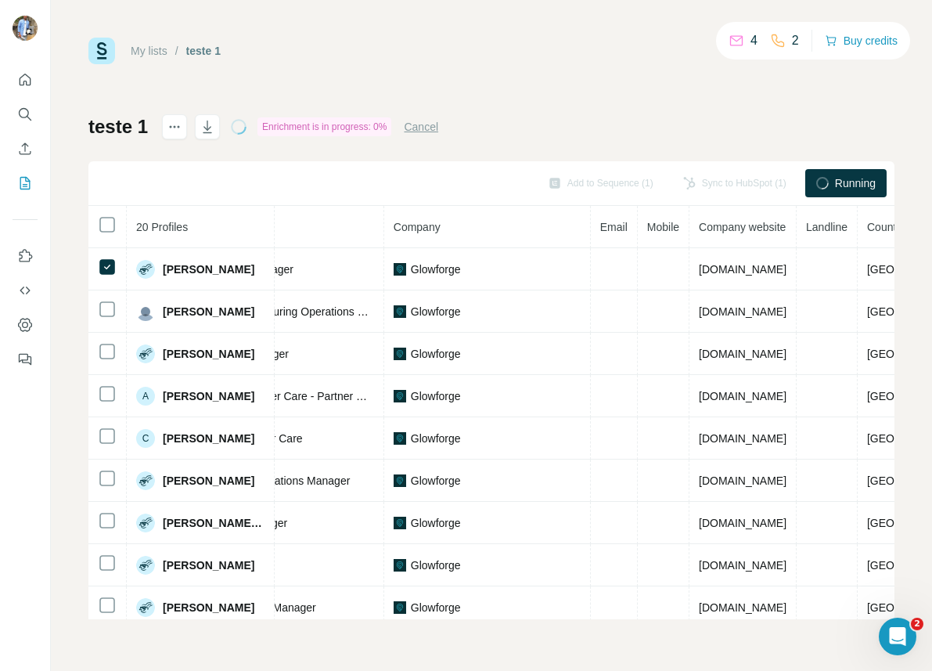
click at [930, 69] on div "My lists / teste 1 4 2 Buy credits teste 1 Enrichment is in progress: 0% Cancel…" at bounding box center [492, 335] width 882 height 671
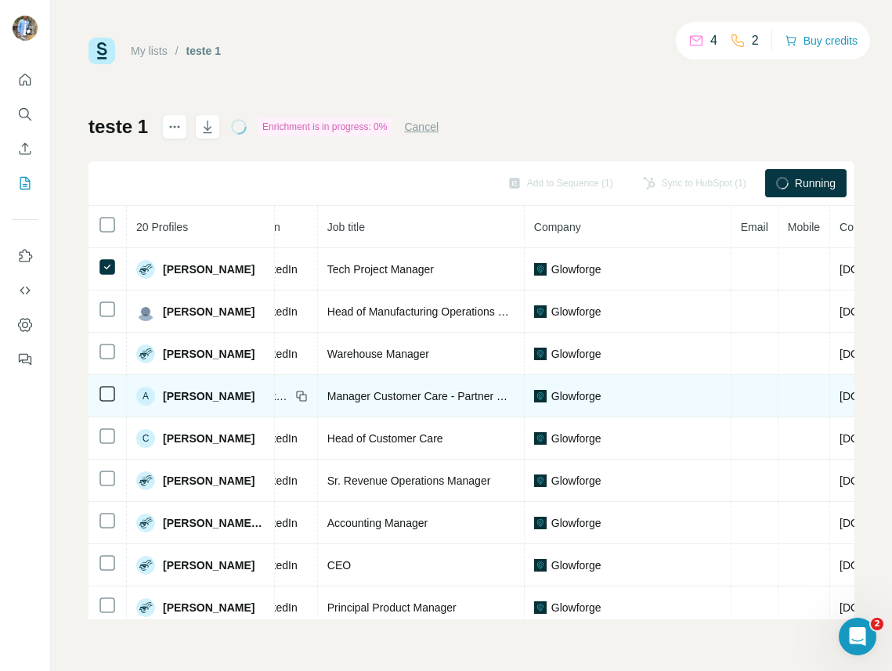
scroll to position [0, 0]
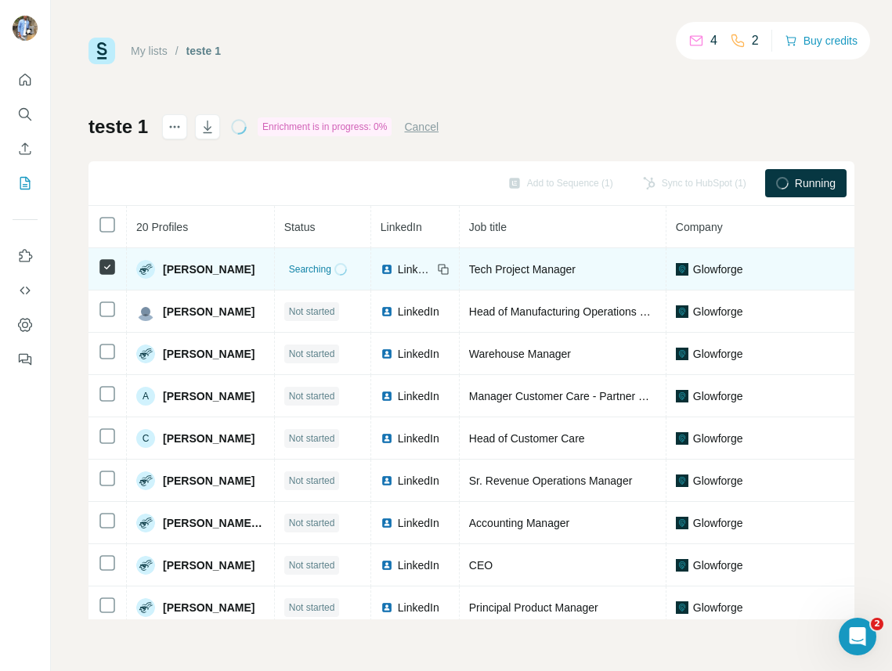
click at [327, 269] on span "Searching" at bounding box center [310, 269] width 42 height 14
click at [306, 270] on span "Searching" at bounding box center [310, 269] width 42 height 14
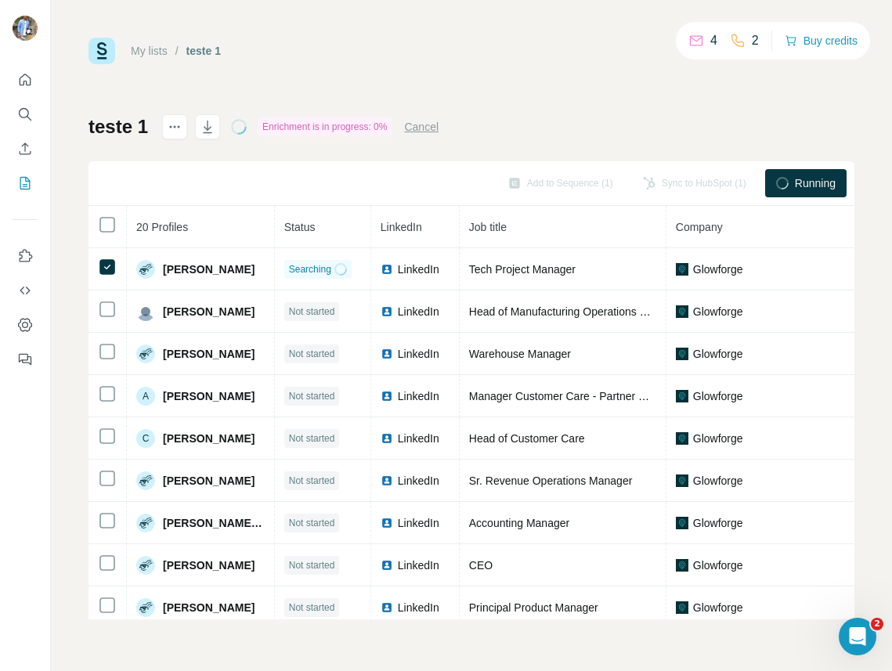
click at [425, 126] on button "Cancel" at bounding box center [421, 127] width 34 height 16
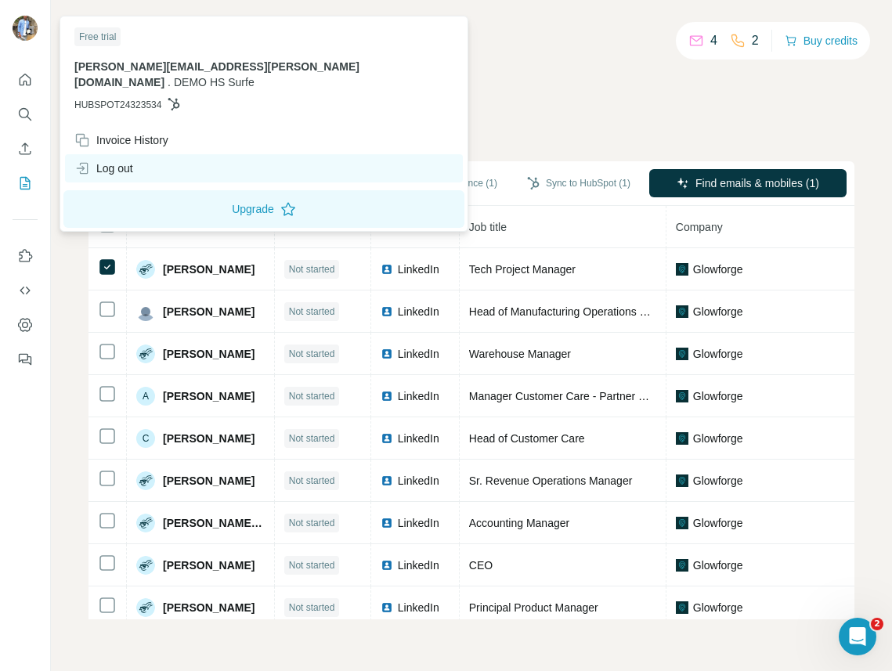
click at [141, 154] on div "Log out" at bounding box center [264, 168] width 398 height 28
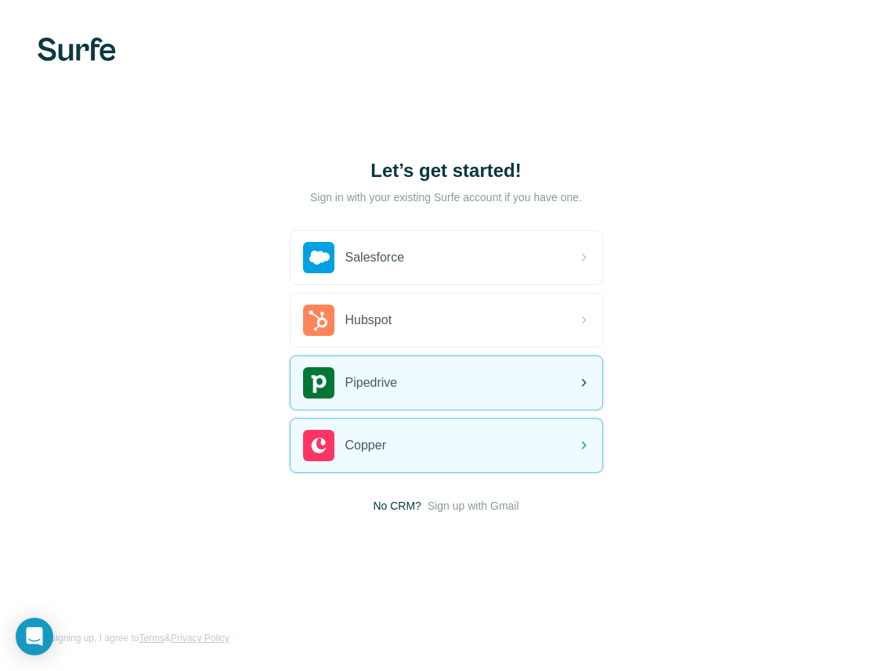
click at [388, 391] on div "Pipedrive" at bounding box center [350, 382] width 95 height 31
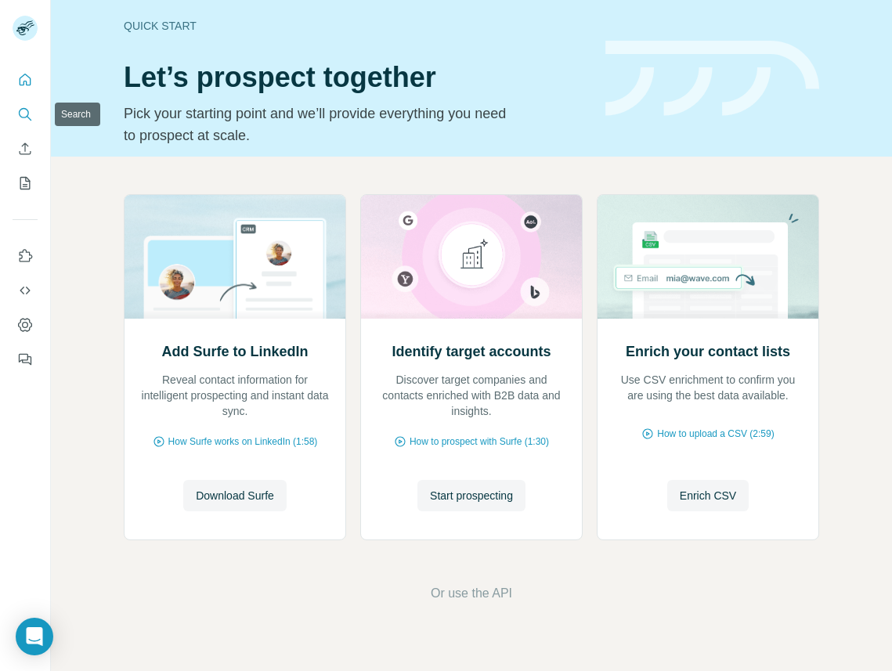
click at [27, 121] on icon "Search" at bounding box center [25, 114] width 16 height 16
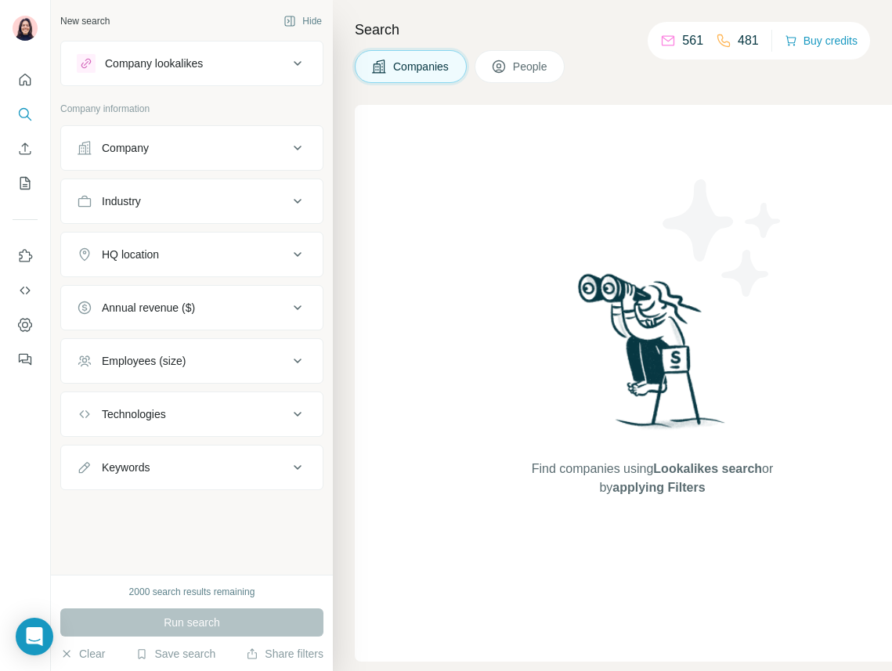
click at [510, 61] on button "People" at bounding box center [519, 66] width 91 height 33
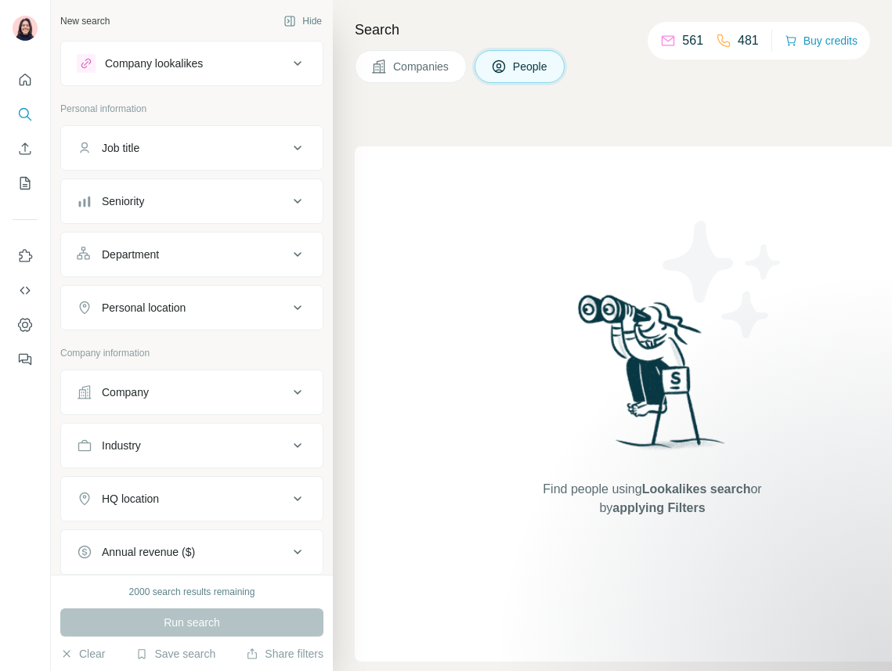
click at [137, 202] on div "Seniority" at bounding box center [123, 201] width 42 height 16
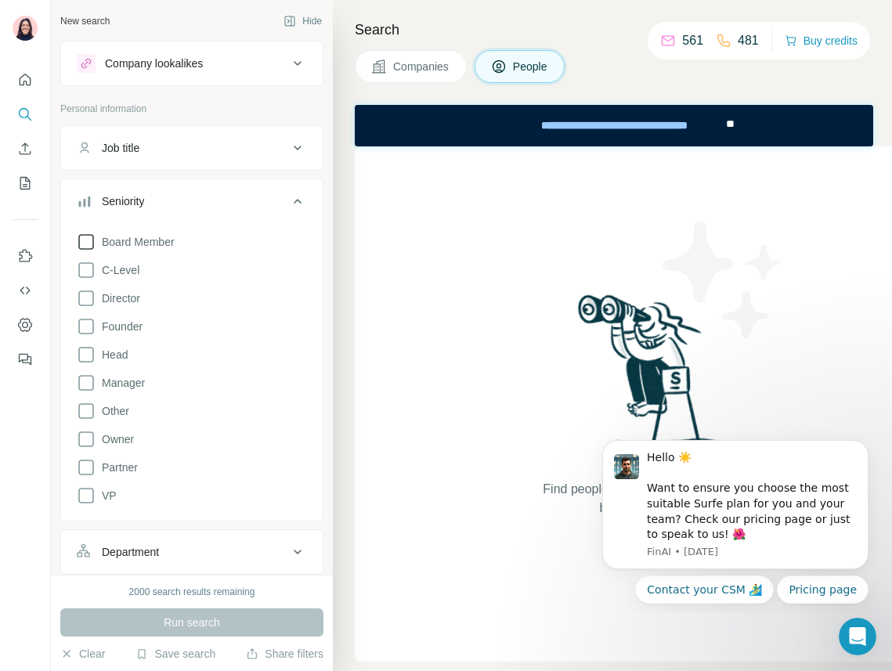
click at [129, 250] on label "Board Member" at bounding box center [126, 242] width 98 height 19
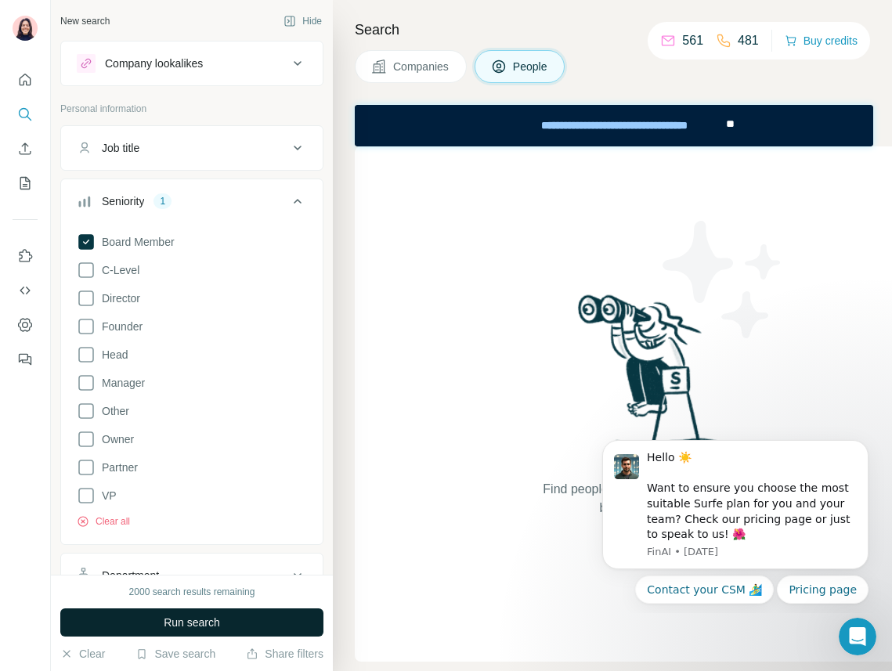
click at [207, 617] on span "Run search" at bounding box center [192, 623] width 56 height 16
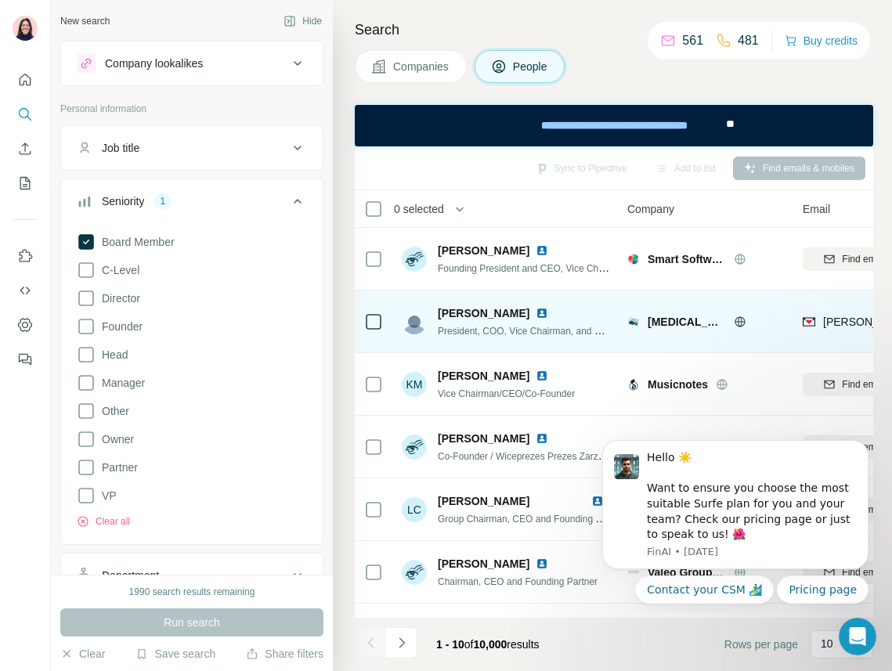
click at [364, 323] on icon at bounding box center [373, 321] width 19 height 19
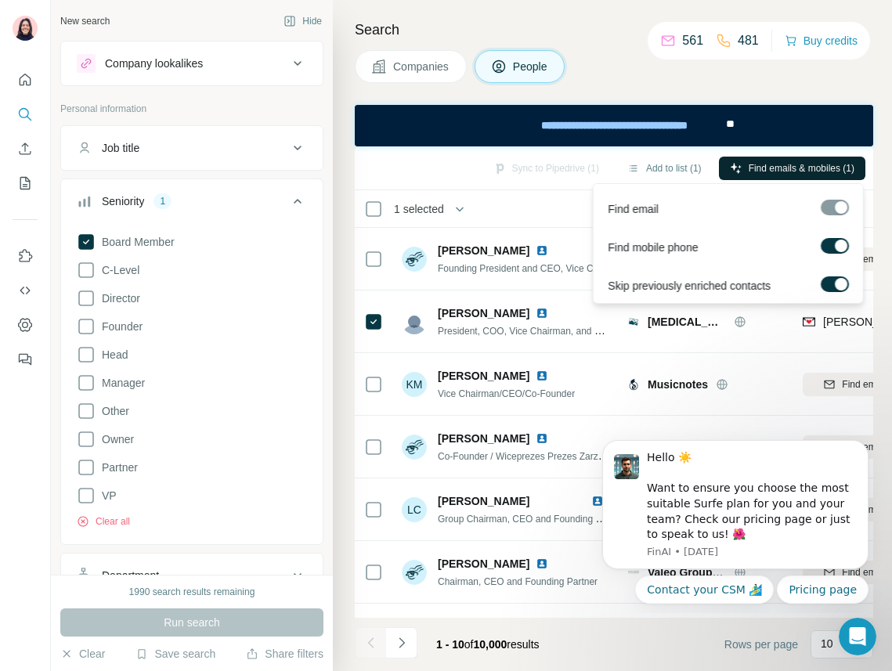
click at [748, 170] on span "Find emails & mobiles (1)" at bounding box center [801, 168] width 106 height 14
click at [836, 279] on div at bounding box center [841, 284] width 13 height 13
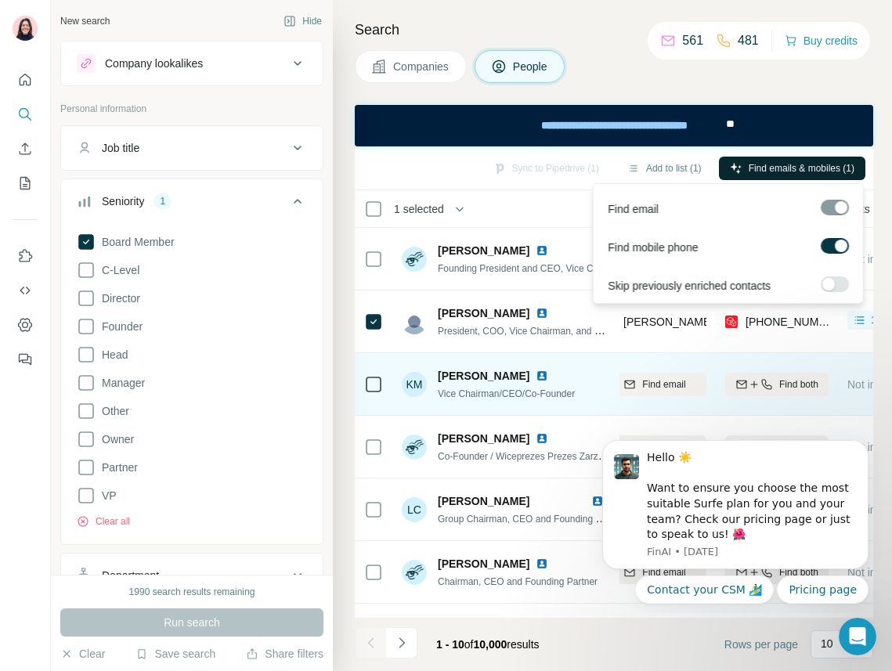
scroll to position [0, 209]
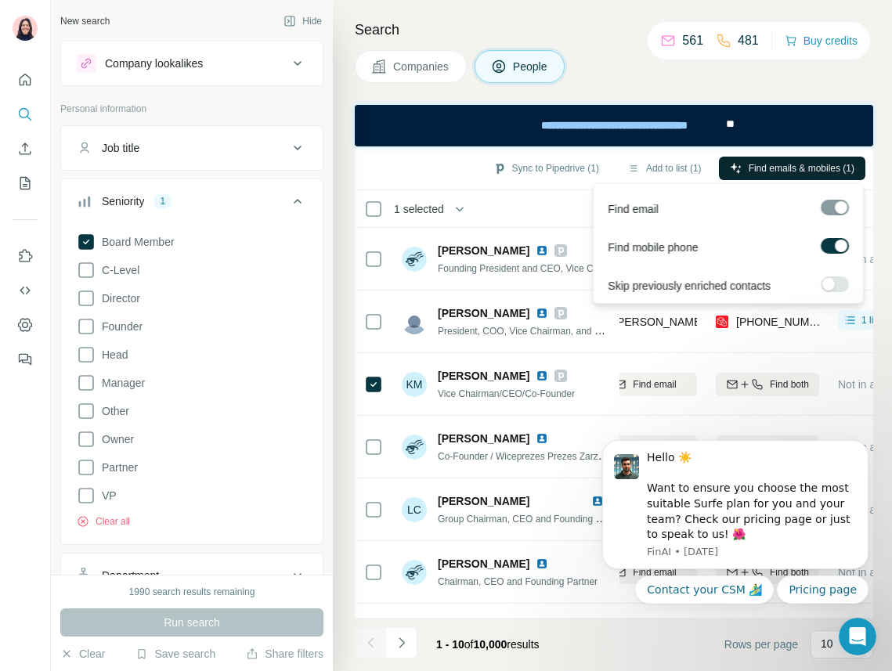
click at [763, 162] on span "Find emails & mobiles (1)" at bounding box center [801, 168] width 106 height 14
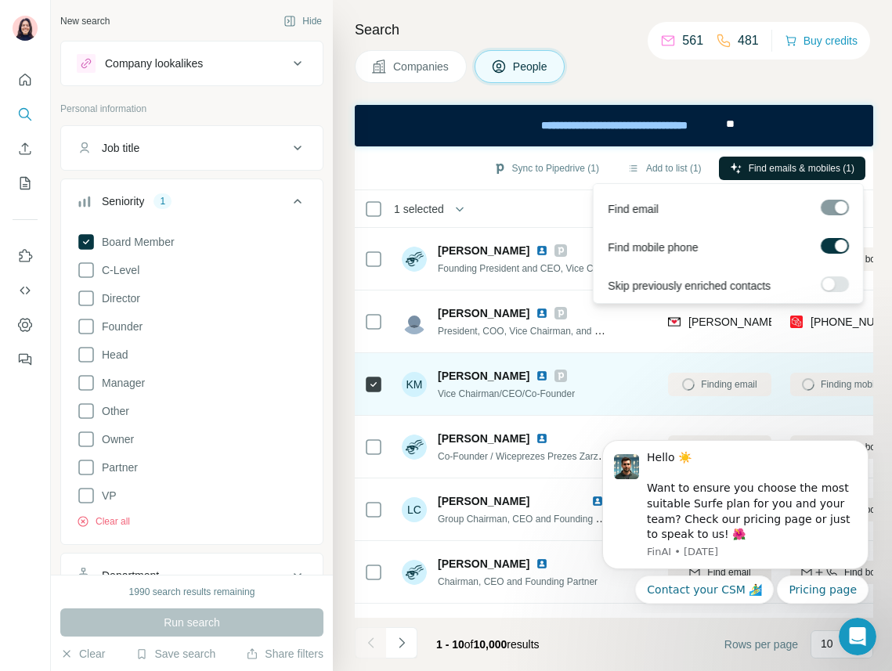
scroll to position [0, 77]
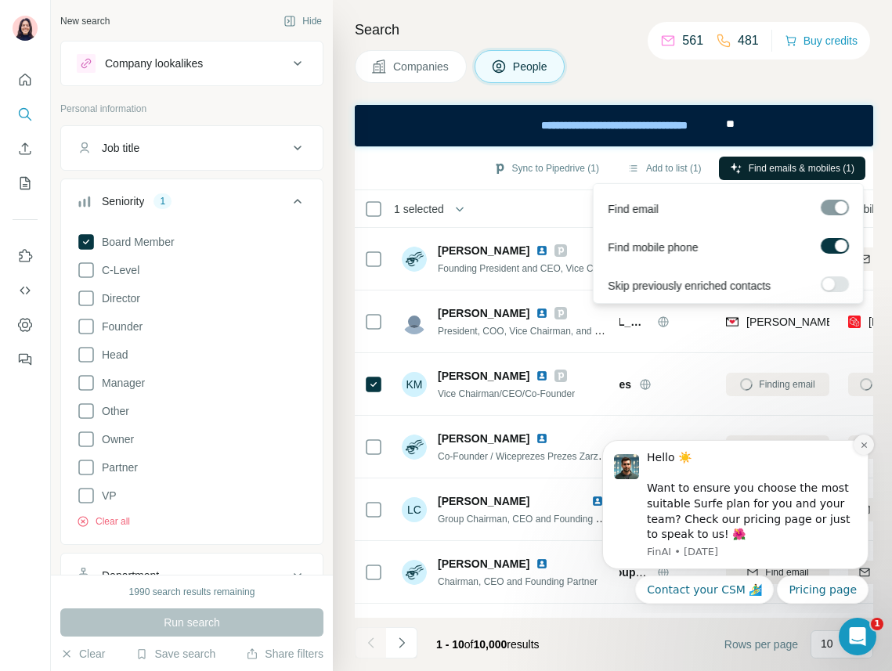
click at [870, 445] on button "Dismiss notification" at bounding box center [863, 445] width 20 height 20
